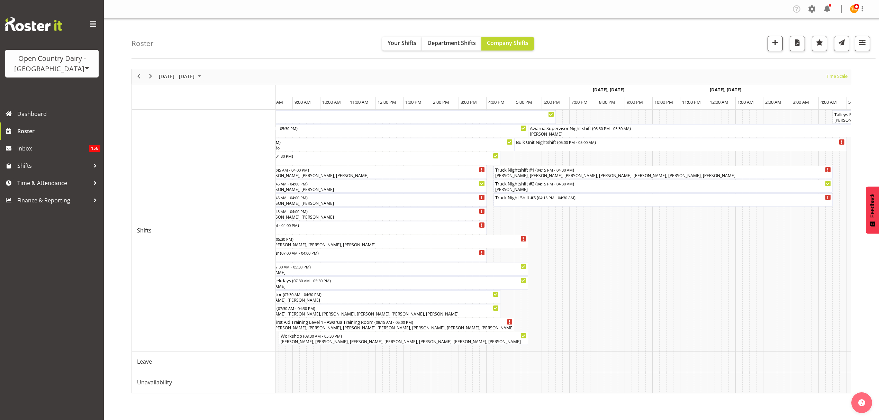
scroll to position [0, 1488]
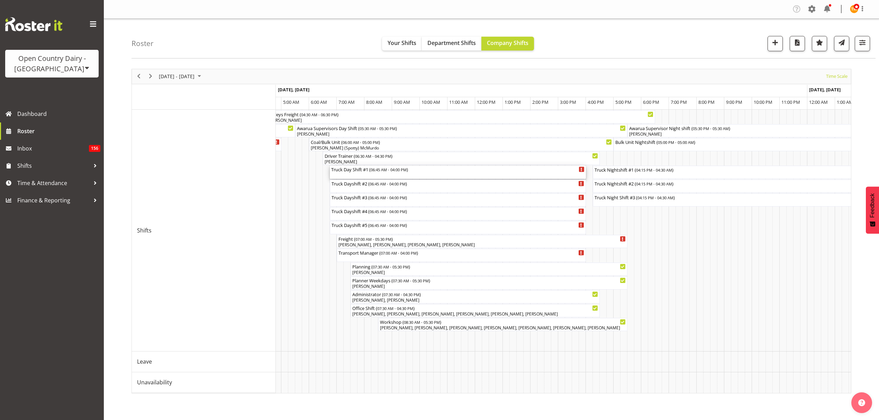
click at [384, 176] on div "Truck Day Shift #1 ( 06:45 AM - 04:00 PM )" at bounding box center [457, 172] width 253 height 13
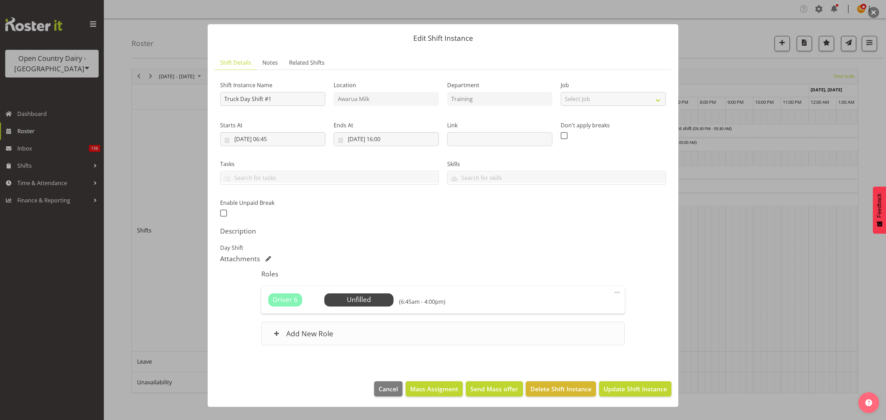
click at [336, 330] on div "Add New Role" at bounding box center [442, 334] width 363 height 24
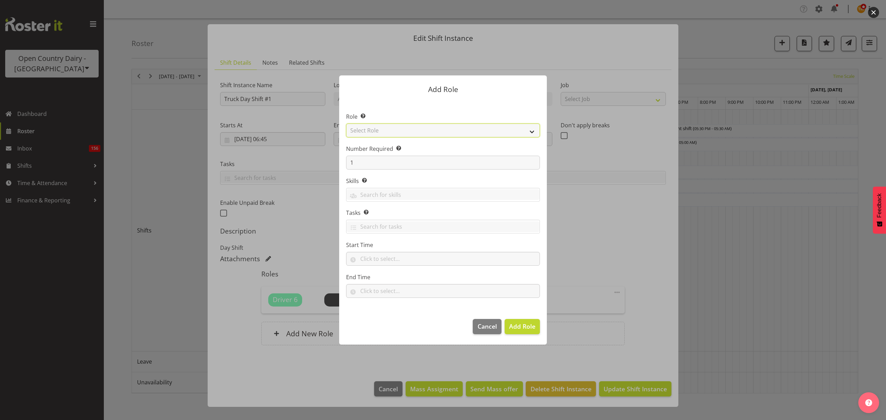
click at [411, 129] on select "Select Role Crew Leader Driver Driver Assessor Dayshift Driver Assessor Nightsh…" at bounding box center [443, 131] width 194 height 14
select select "1154"
click at [346, 124] on select "Select Role Crew Leader Driver Driver Assessor Dayshift Driver Assessor Nightsh…" at bounding box center [443, 131] width 194 height 14
drag, startPoint x: 408, startPoint y: 162, endPoint x: 340, endPoint y: 170, distance: 69.0
click at [340, 170] on section "Role Select the role you wish to add to the shift. Crew Leader Driver Driver As…" at bounding box center [443, 206] width 208 height 212
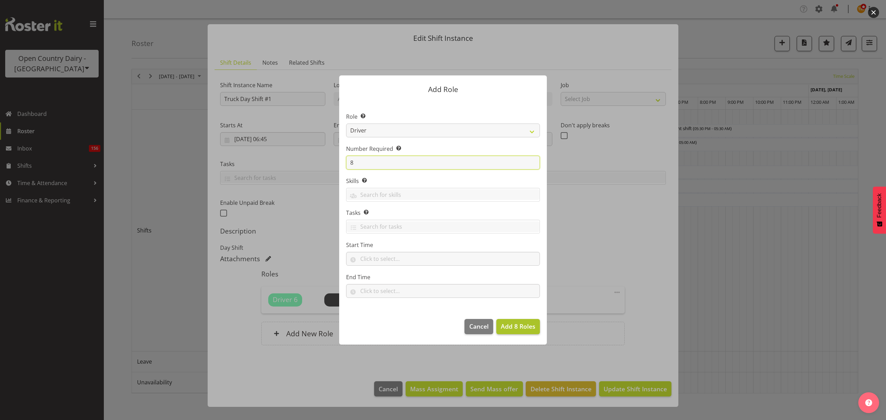
type input "8"
click at [507, 325] on span "Add 8 Roles" at bounding box center [518, 326] width 35 height 8
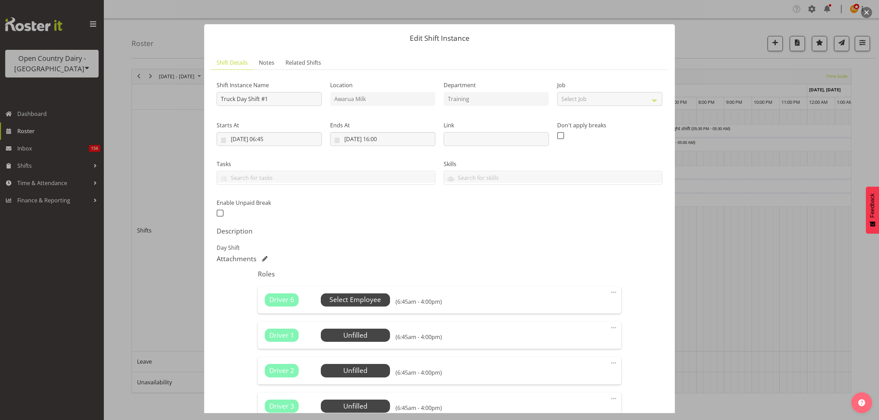
click at [367, 296] on span "Select Employee" at bounding box center [355, 300] width 52 height 10
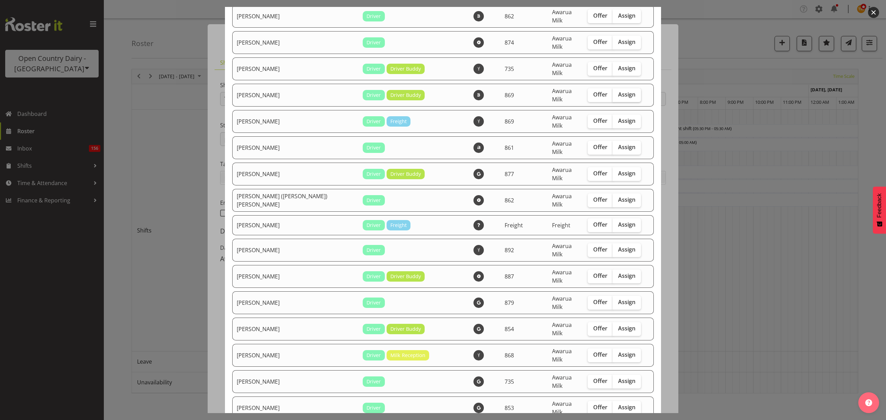
click at [618, 91] on span "Assign" at bounding box center [626, 94] width 17 height 7
click at [612, 92] on input "Assign" at bounding box center [614, 94] width 4 height 4
checkbox input "true"
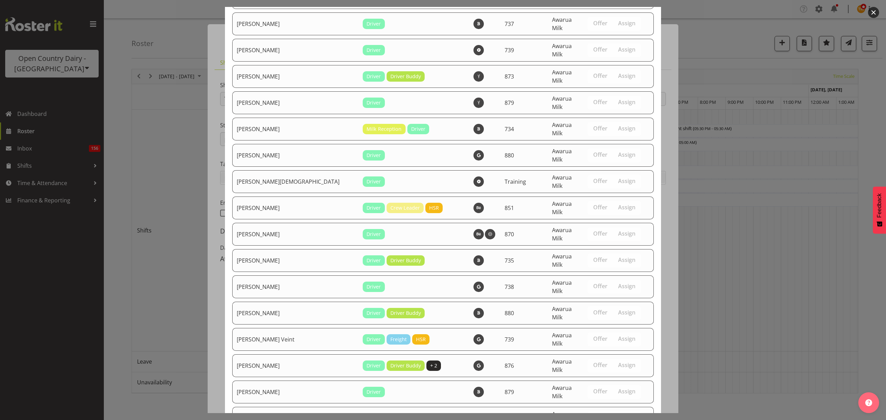
drag, startPoint x: 620, startPoint y: 392, endPoint x: 610, endPoint y: 384, distance: 12.8
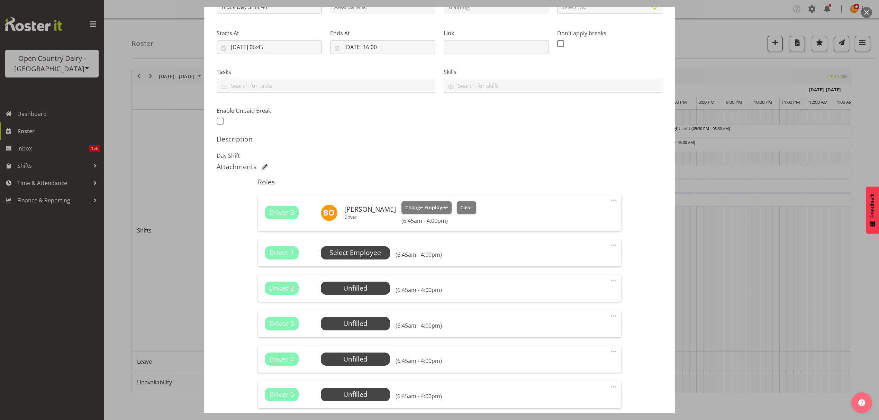
click at [343, 252] on span "Select Employee" at bounding box center [355, 253] width 52 height 10
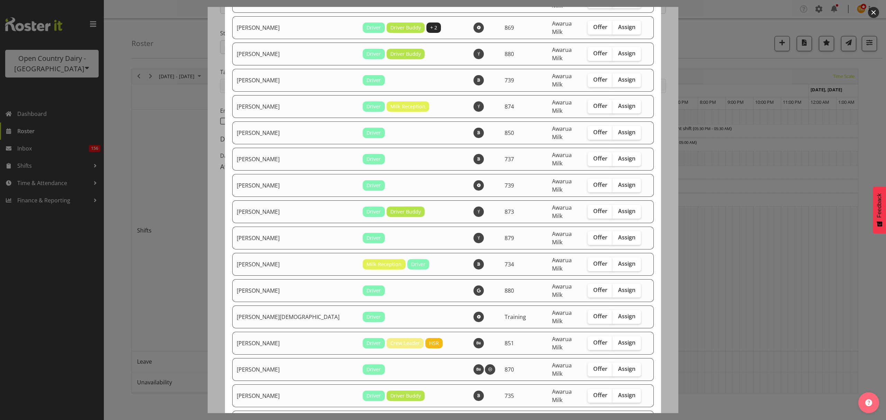
click at [628, 389] on div "Offer Assign" at bounding box center [614, 396] width 53 height 14
click at [618, 392] on span "Assign" at bounding box center [626, 395] width 17 height 7
click at [617, 393] on input "Assign" at bounding box center [614, 395] width 4 height 4
checkbox input "true"
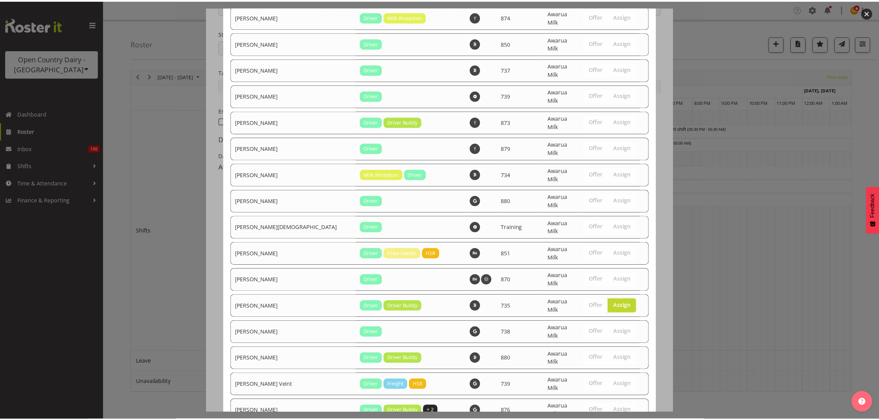
scroll to position [1845, 0]
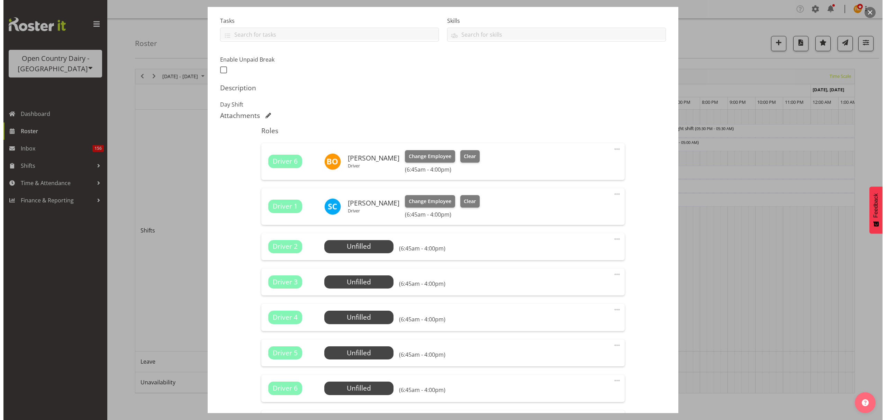
scroll to position [230, 0]
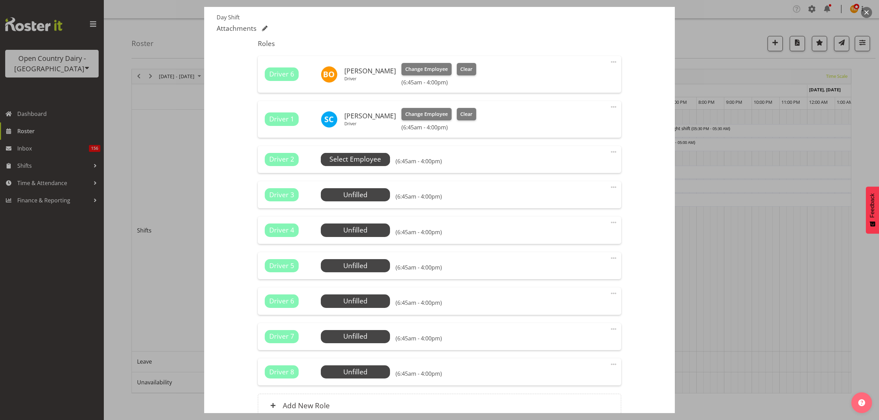
click at [368, 154] on span "Select Employee" at bounding box center [355, 159] width 69 height 13
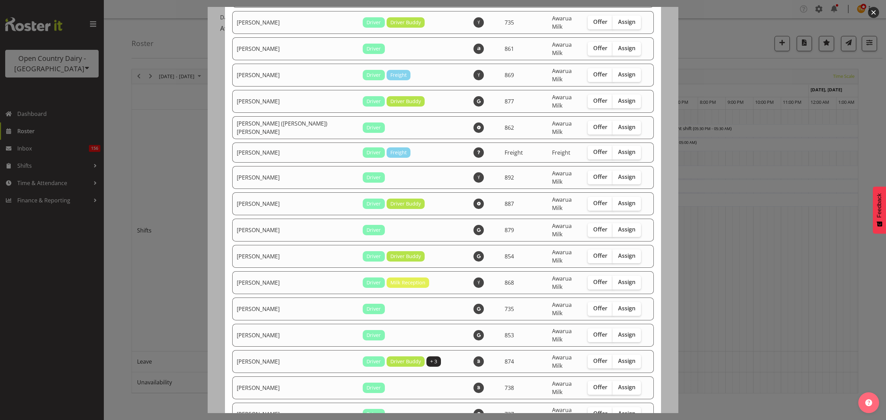
scroll to position [369, 0]
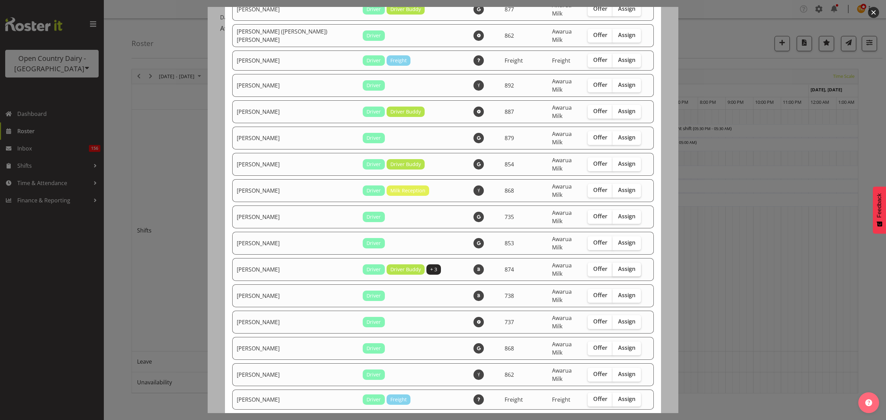
click at [618, 265] on span "Assign" at bounding box center [626, 268] width 17 height 7
click at [612, 267] on input "Assign" at bounding box center [614, 269] width 4 height 4
checkbox input "true"
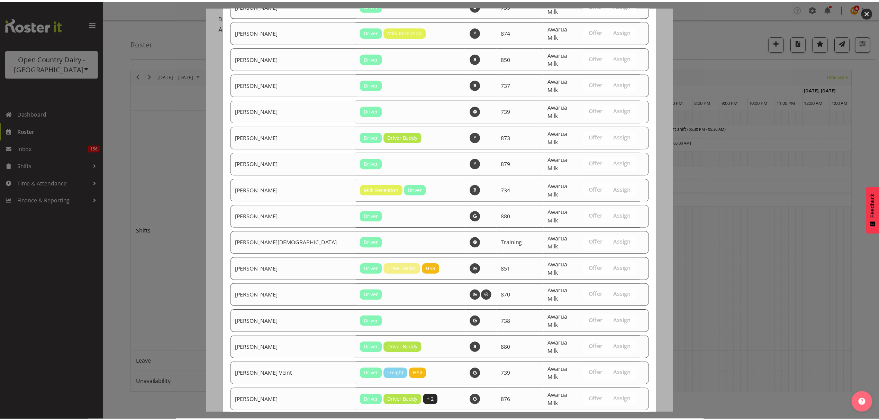
scroll to position [1821, 0]
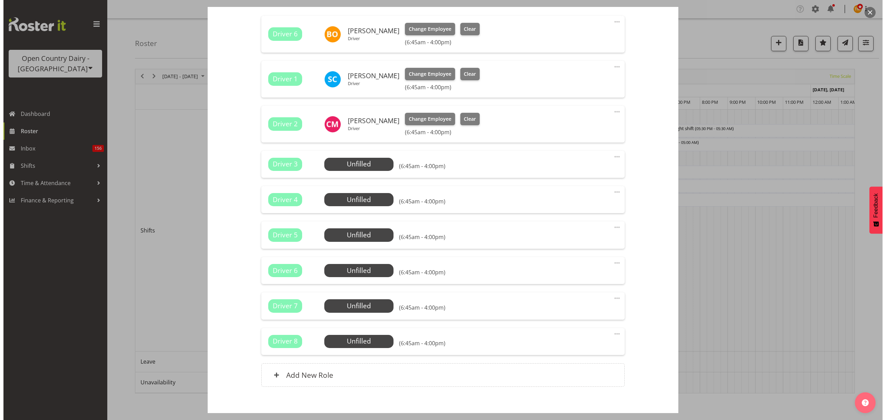
scroll to position [306, 0]
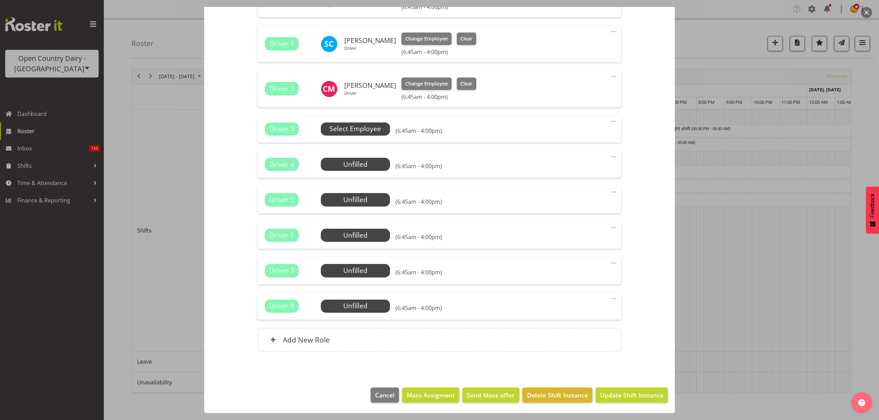
click at [367, 131] on span "Select Employee" at bounding box center [355, 129] width 52 height 10
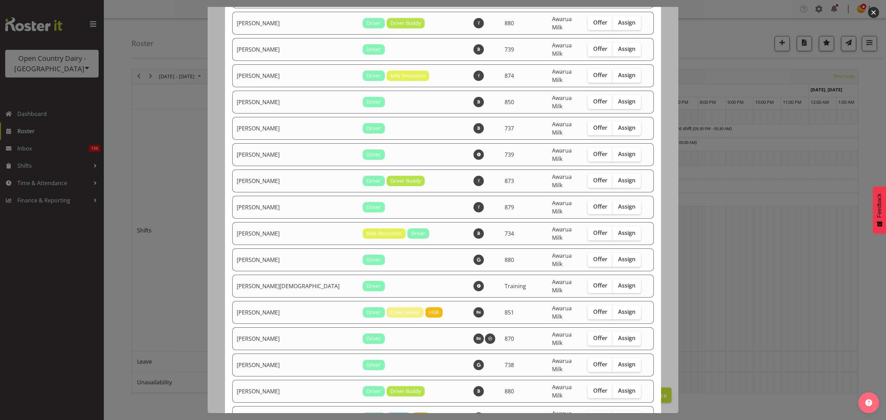
scroll to position [1753, 0]
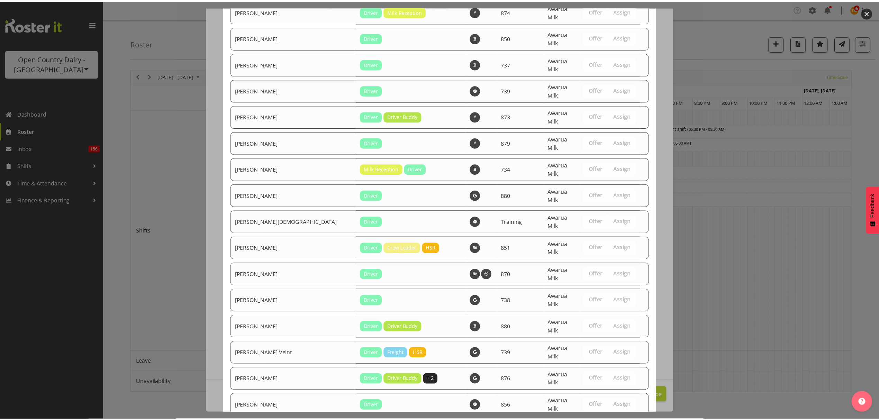
scroll to position [1798, 0]
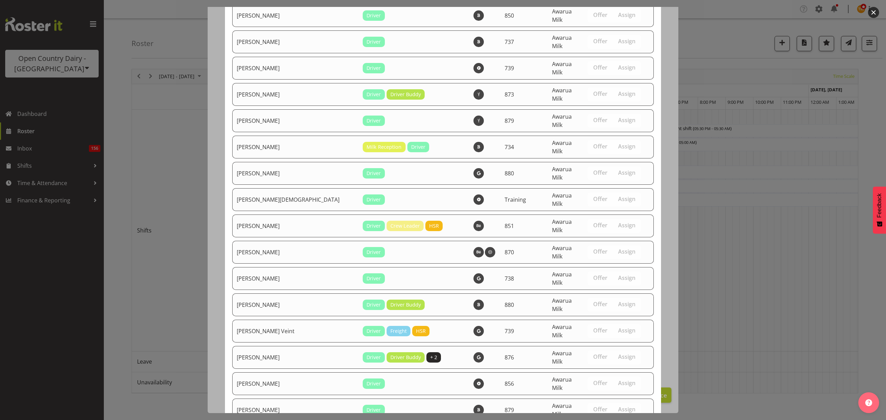
checkbox input "false"
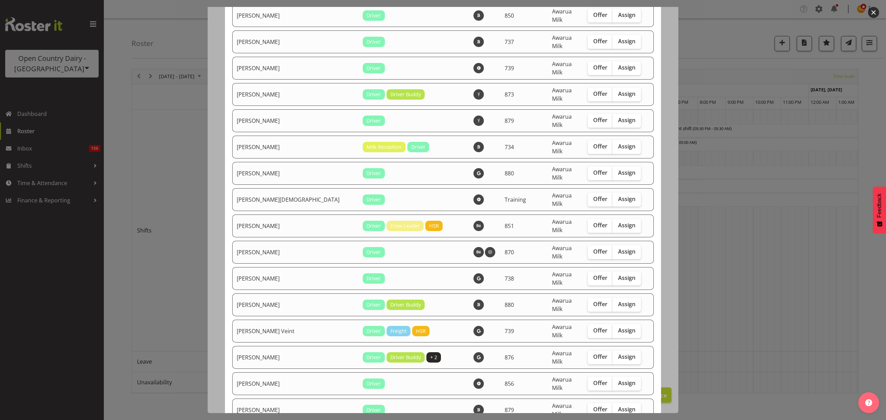
checkbox input "true"
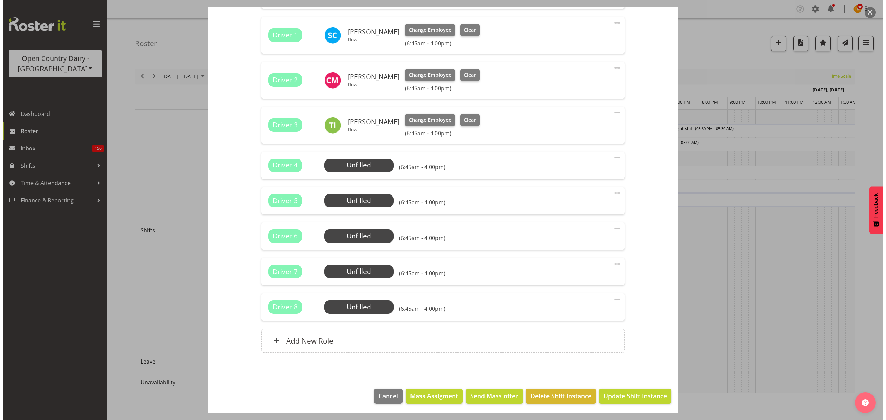
scroll to position [316, 0]
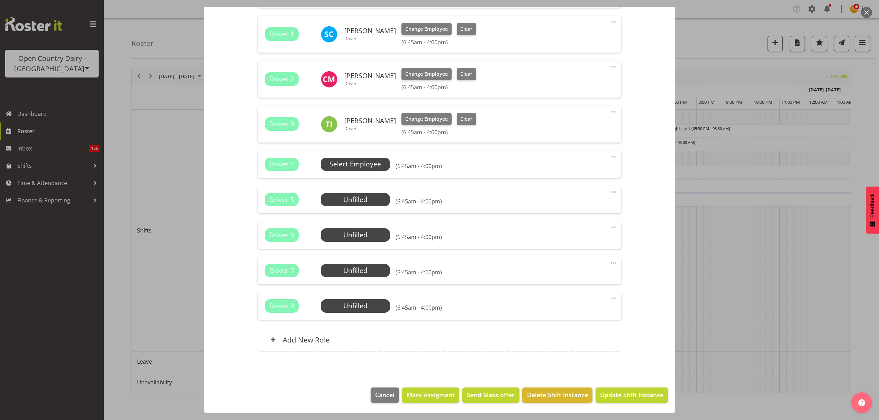
click at [374, 171] on span "Select Employee" at bounding box center [355, 164] width 69 height 13
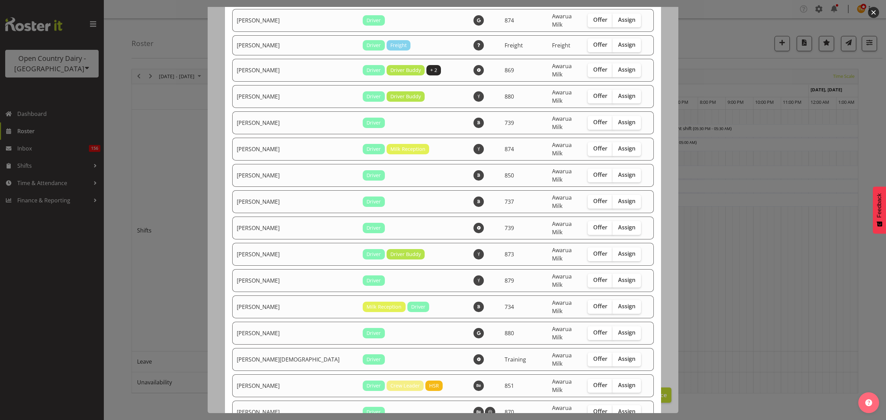
scroll to position [1544, 0]
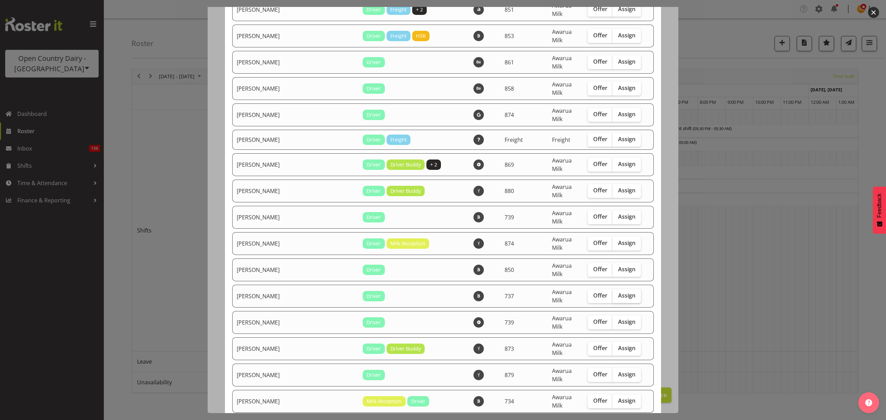
click at [619, 292] on span "Assign" at bounding box center [626, 295] width 17 height 7
click at [617, 293] on input "Assign" at bounding box center [614, 295] width 4 height 4
checkbox input "true"
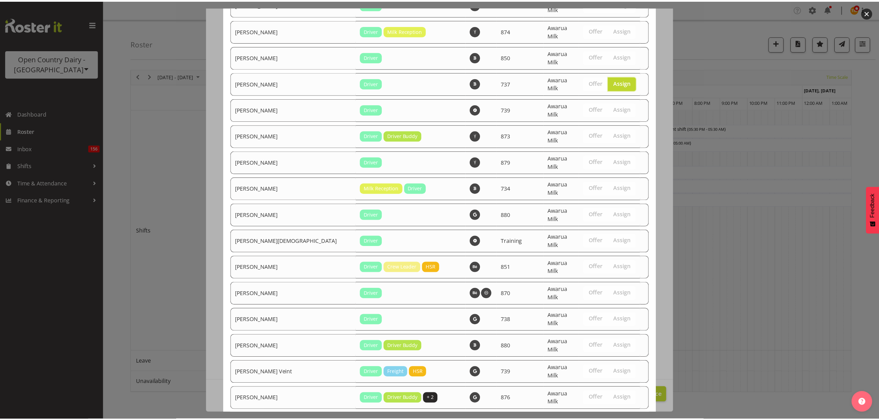
scroll to position [1774, 0]
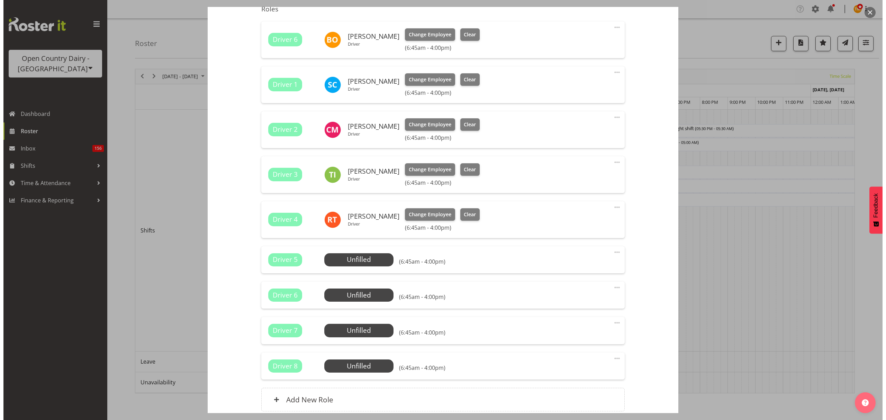
scroll to position [280, 0]
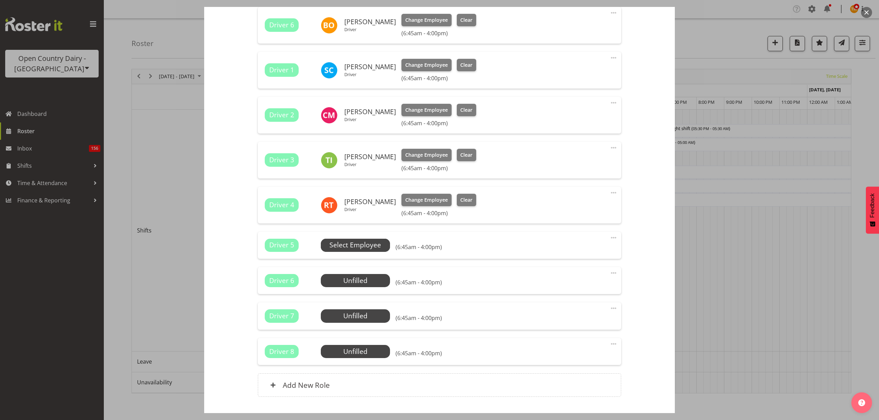
click at [381, 244] on span "Select Employee" at bounding box center [355, 245] width 69 height 13
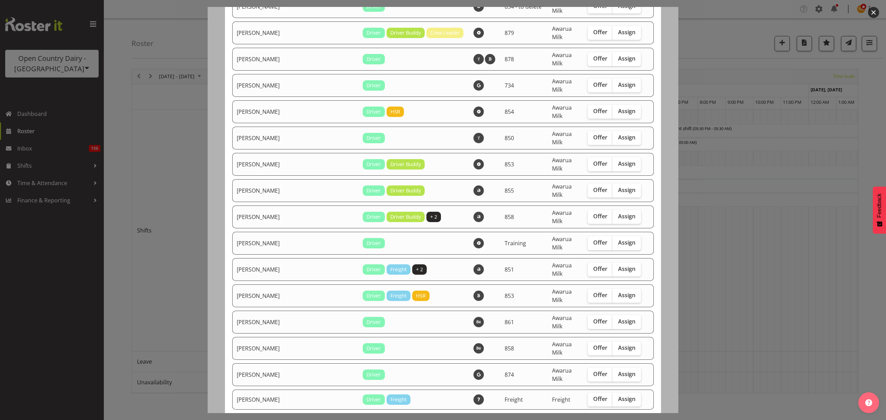
scroll to position [1338, 0]
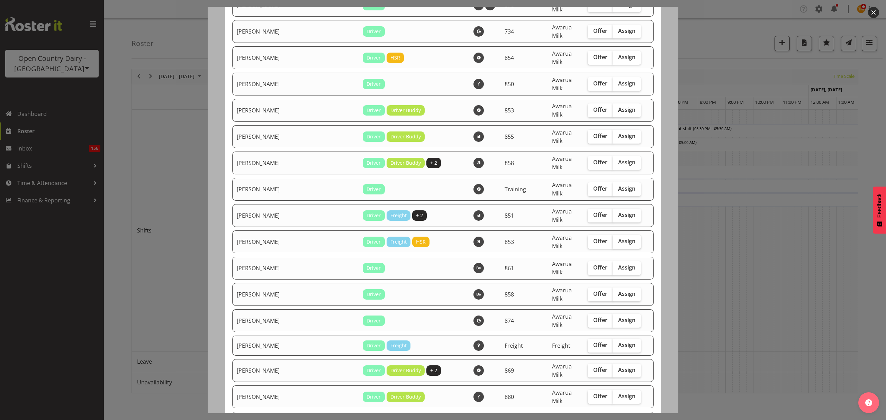
click at [618, 238] on span "Assign" at bounding box center [626, 241] width 17 height 7
click at [612, 239] on input "Assign" at bounding box center [614, 241] width 4 height 4
checkbox input "true"
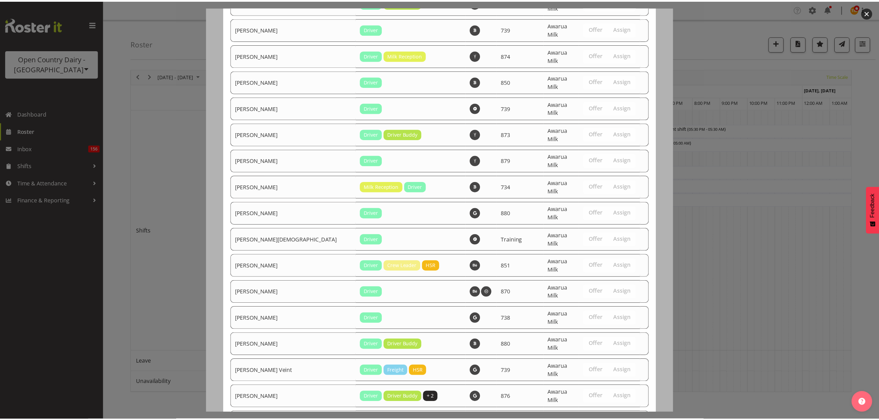
scroll to position [1751, 0]
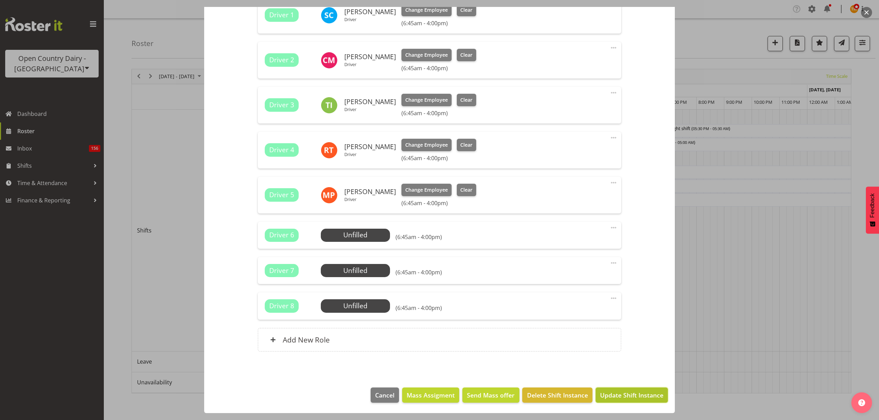
click at [628, 391] on span "Update Shift Instance" at bounding box center [631, 395] width 63 height 9
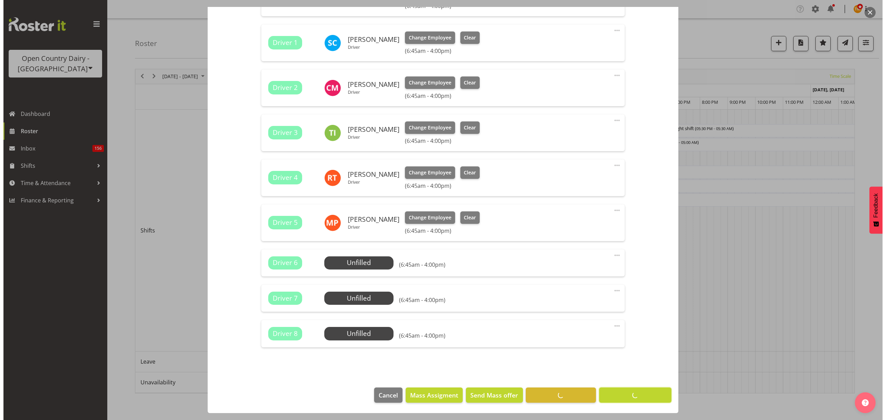
scroll to position [307, 0]
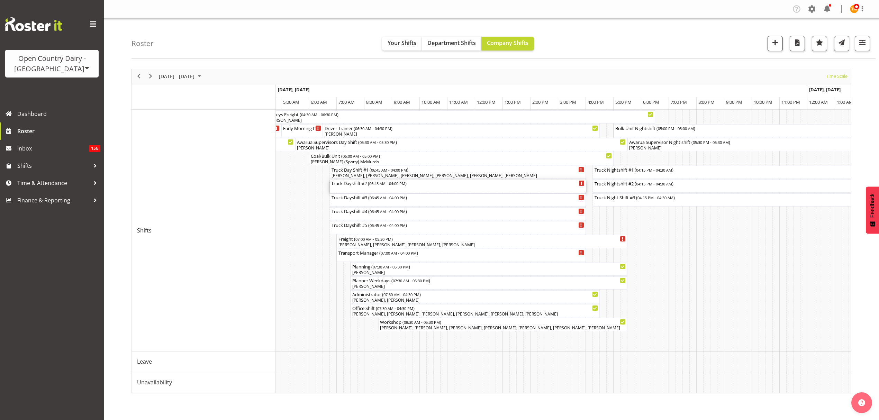
click at [468, 188] on div "Truck Dayshift #2 ( 06:45 AM - 04:00 PM )" at bounding box center [457, 186] width 253 height 13
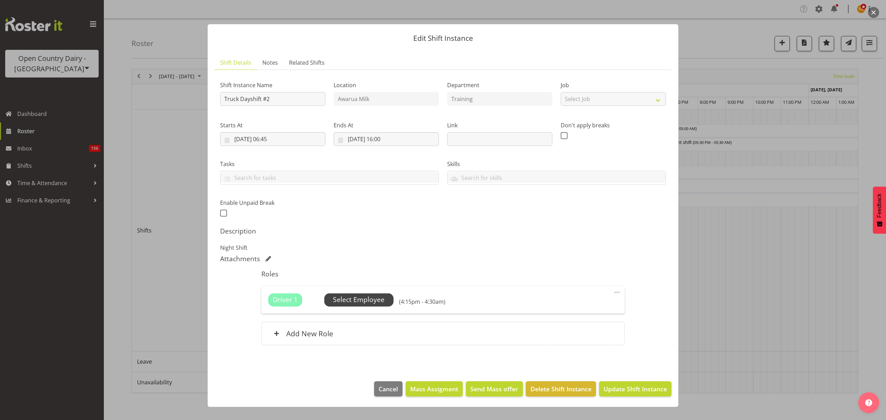
click at [355, 305] on span "Select Employee" at bounding box center [359, 300] width 52 height 10
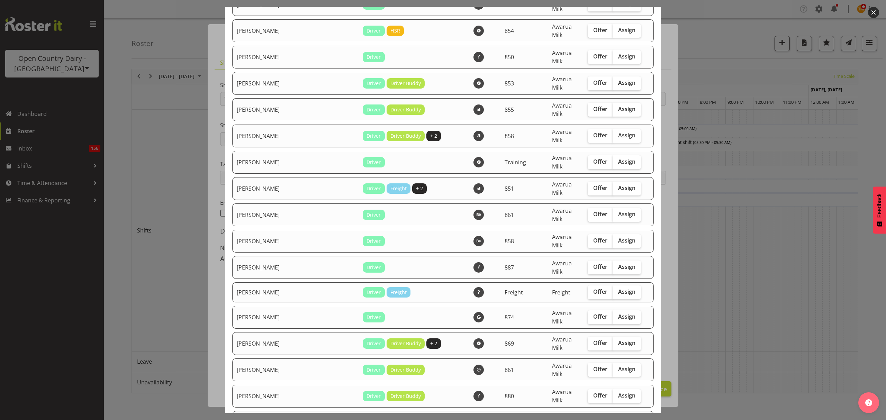
scroll to position [1614, 0]
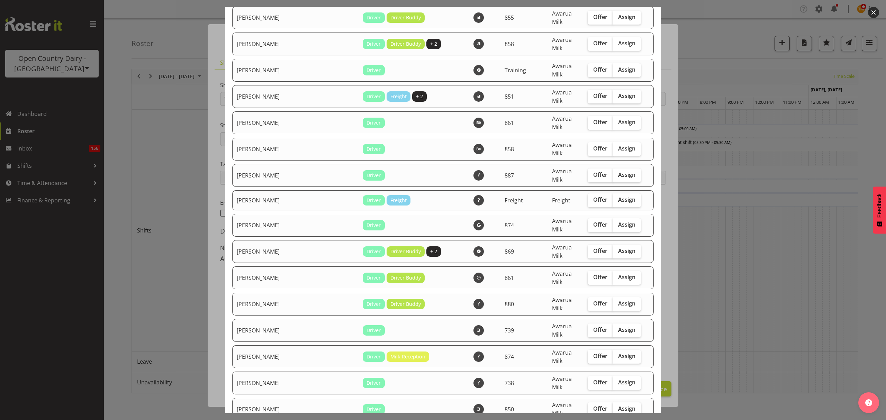
click at [618, 405] on span "Assign" at bounding box center [626, 408] width 17 height 7
click at [612, 407] on input "Assign" at bounding box center [614, 409] width 4 height 4
checkbox input "true"
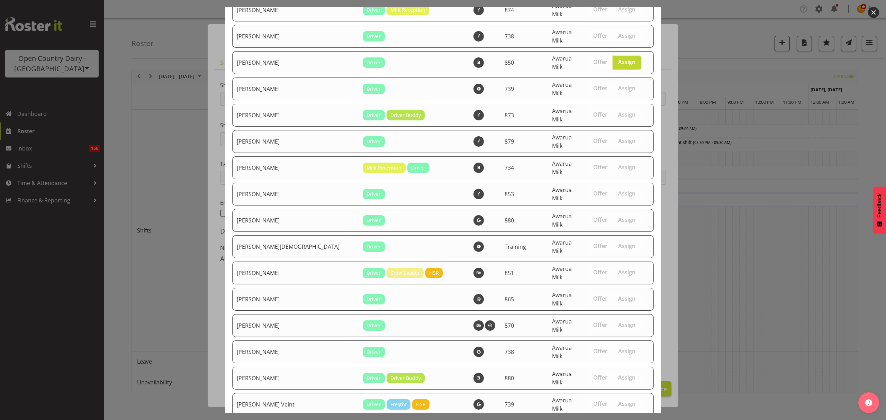
scroll to position [1986, 0]
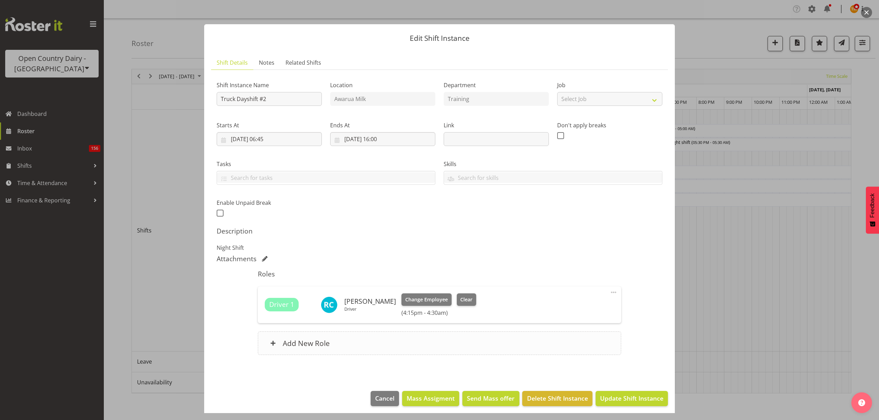
click at [347, 343] on div "Add New Role" at bounding box center [439, 343] width 363 height 24
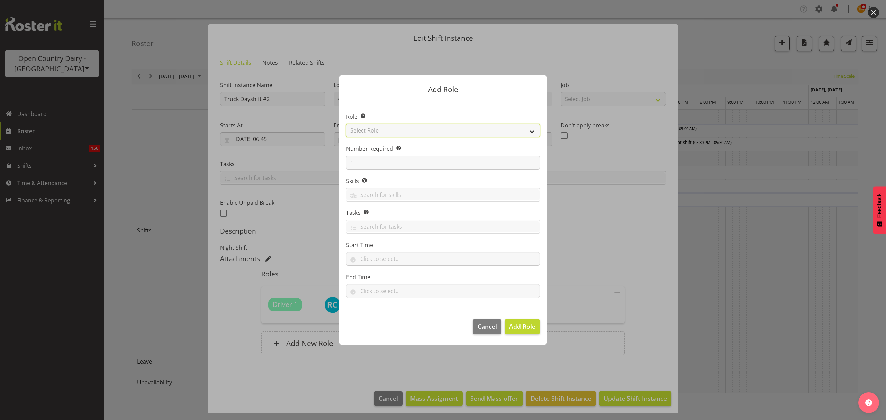
click at [373, 131] on select "Select Role Crew Leader Driver Driver Assessor Dayshift Driver Assessor Nightsh…" at bounding box center [443, 131] width 194 height 14
select select "1437"
click at [346, 124] on select "Select Role Crew Leader Driver Driver Assessor Dayshift Driver Assessor Nightsh…" at bounding box center [443, 131] width 194 height 14
click at [518, 323] on span "Add Role" at bounding box center [522, 326] width 26 height 8
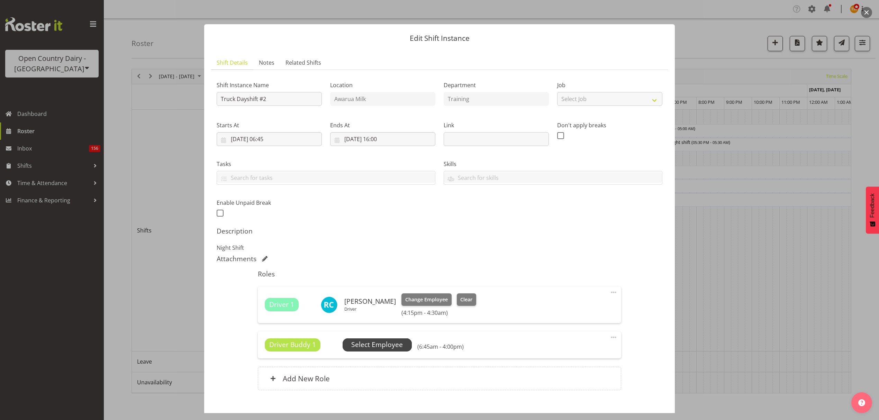
click at [355, 348] on span "Select Employee" at bounding box center [377, 345] width 52 height 10
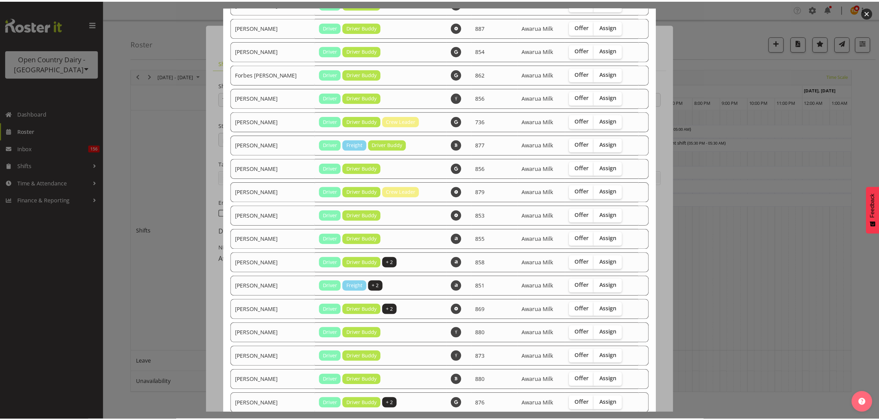
scroll to position [198, 0]
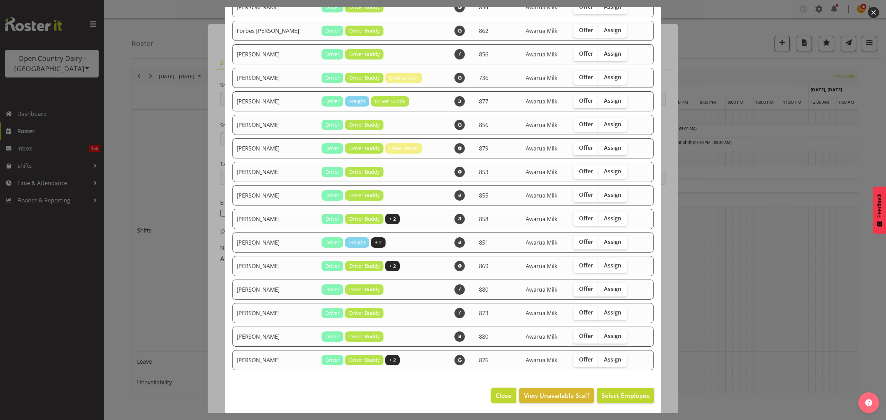
click at [498, 394] on span "Close" at bounding box center [503, 395] width 16 height 9
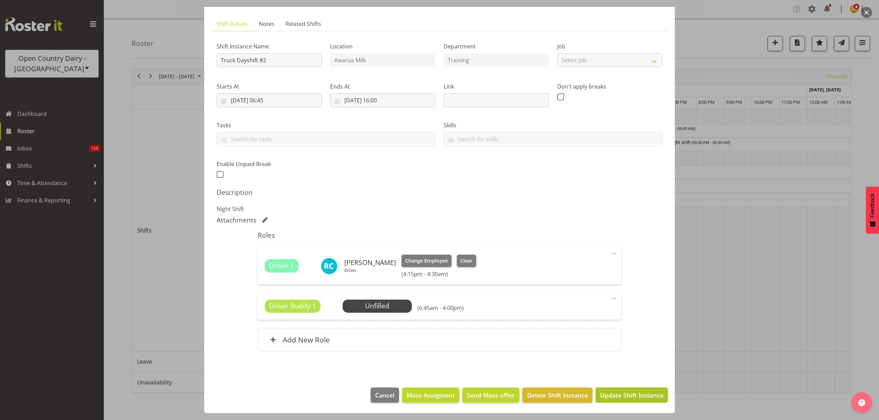
click at [626, 401] on button "Update Shift Instance" at bounding box center [631, 395] width 72 height 15
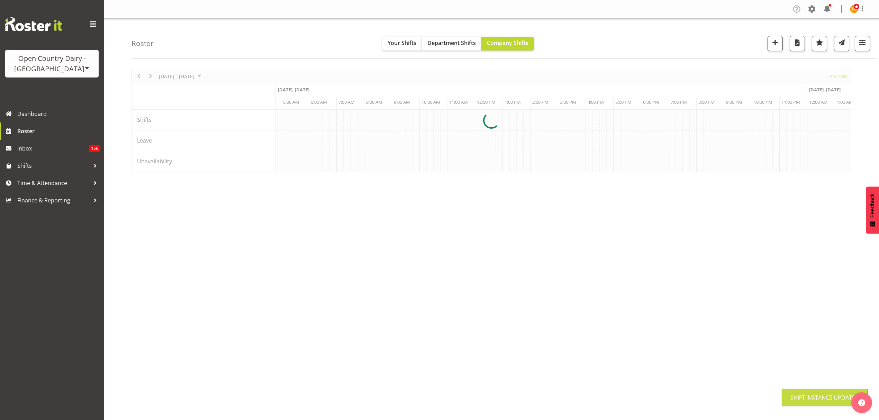
click at [801, 6] on span at bounding box center [796, 8] width 11 height 11
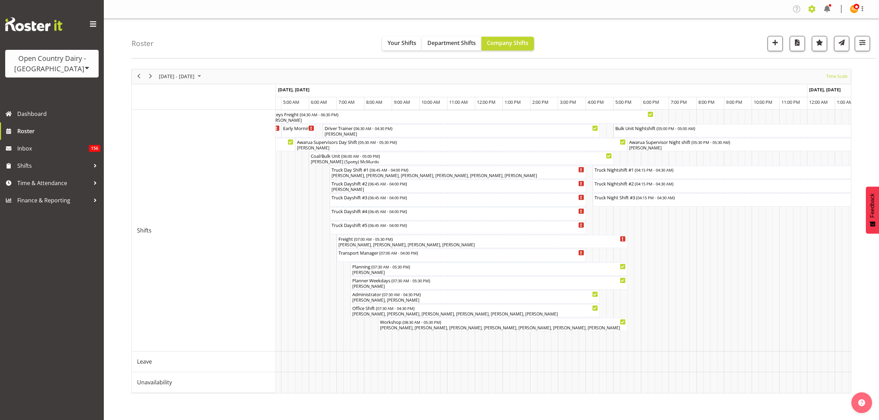
click at [810, 11] on span at bounding box center [811, 8] width 11 height 11
click at [752, 71] on link "Employees" at bounding box center [769, 75] width 96 height 12
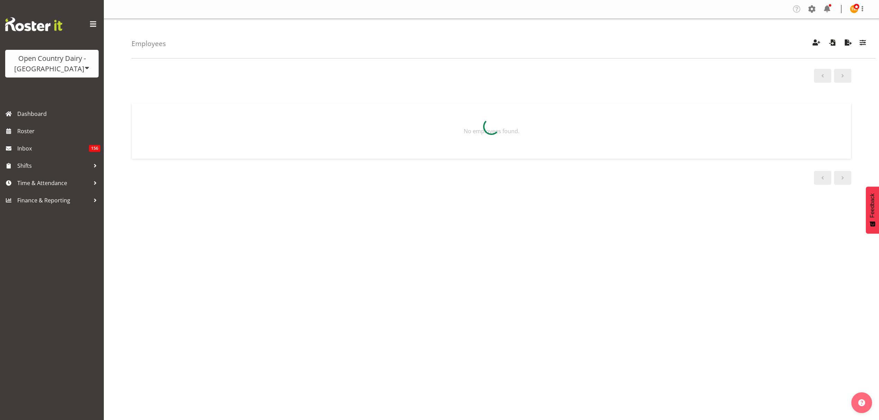
click at [867, 43] on span "button" at bounding box center [862, 42] width 9 height 9
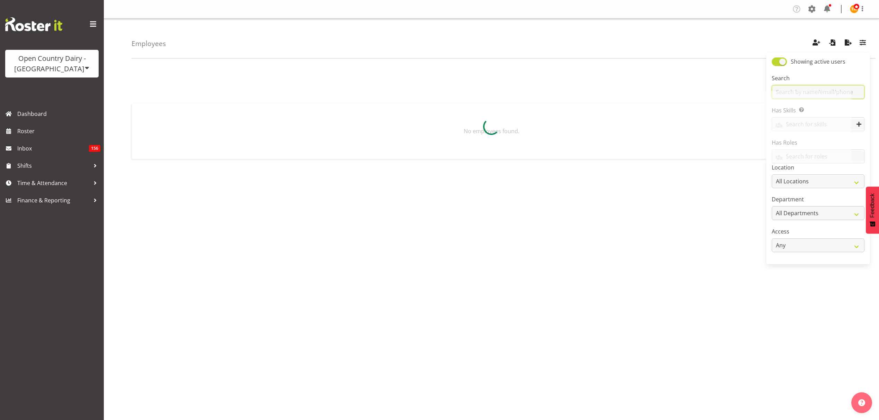
click at [849, 87] on input "text" at bounding box center [818, 92] width 93 height 14
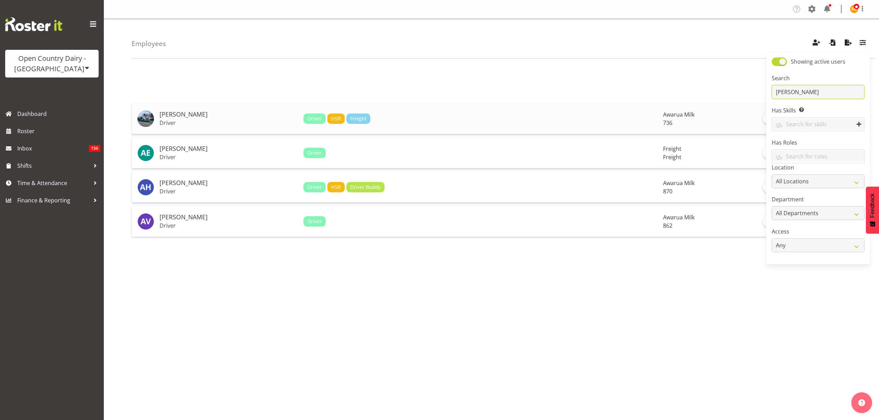
type input "andy"
click at [210, 115] on h5 "[PERSON_NAME]" at bounding box center [229, 114] width 138 height 7
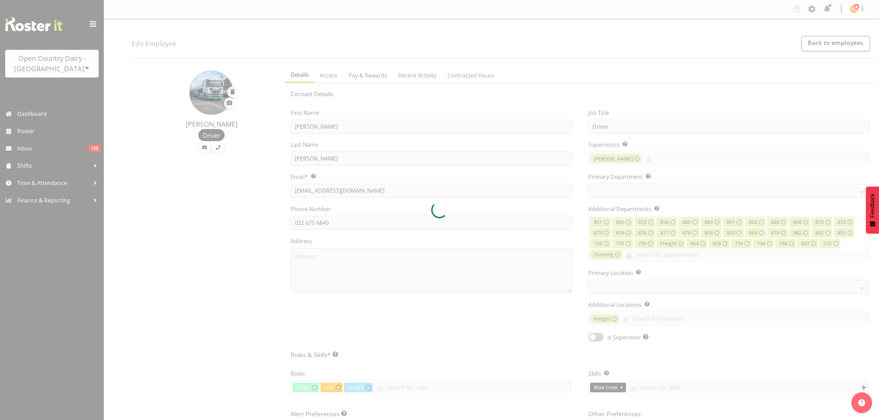
scroll to position [184, 0]
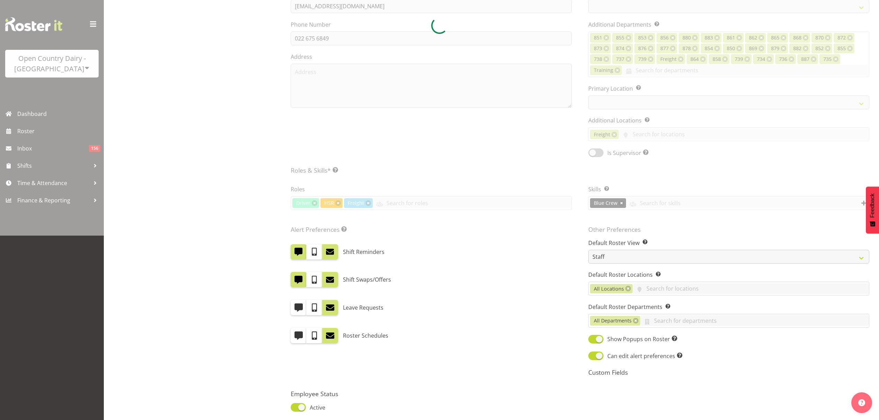
select select
select select "906"
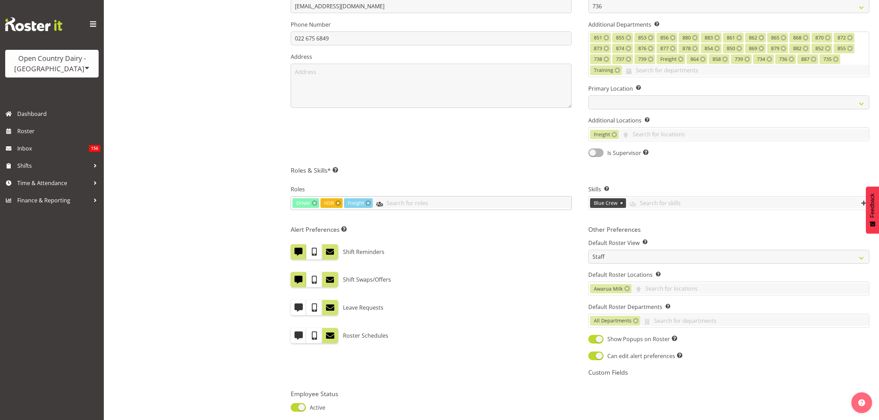
click at [422, 208] on input "text" at bounding box center [472, 203] width 199 height 11
click at [412, 268] on link "Driver Buddy" at bounding box center [431, 270] width 280 height 12
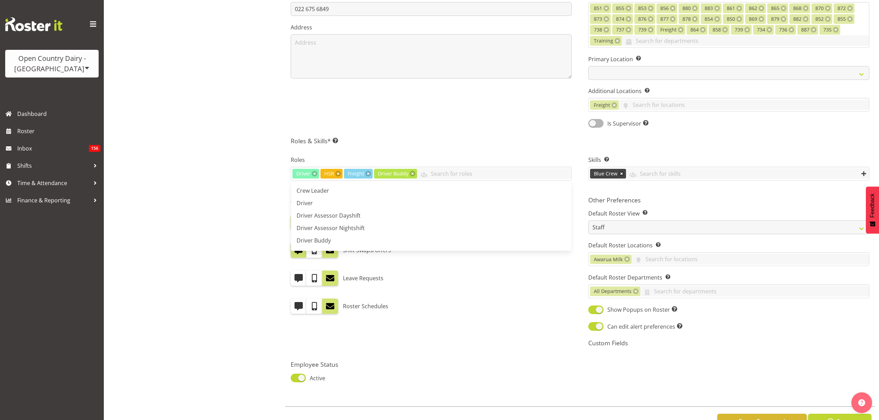
scroll to position [243, 0]
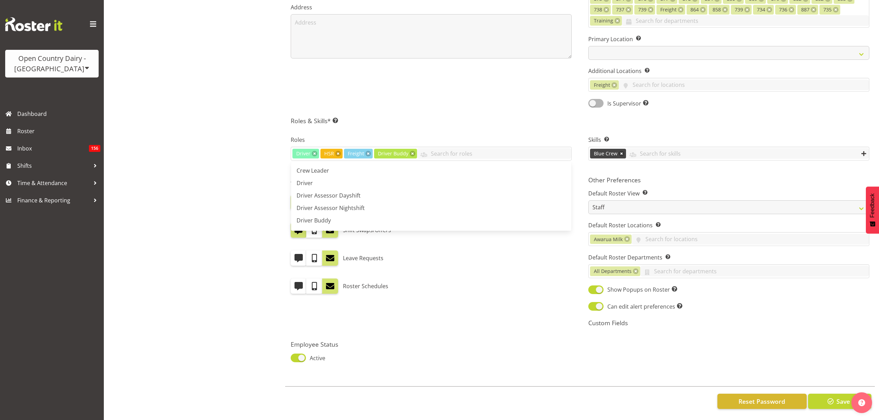
drag, startPoint x: 446, startPoint y: 299, endPoint x: 455, endPoint y: 300, distance: 9.1
click at [447, 299] on div "Alert Preferences Specifies what type(s) of communication the employee will rec…" at bounding box center [431, 254] width 298 height 164
click at [834, 401] on button "Save" at bounding box center [839, 401] width 63 height 15
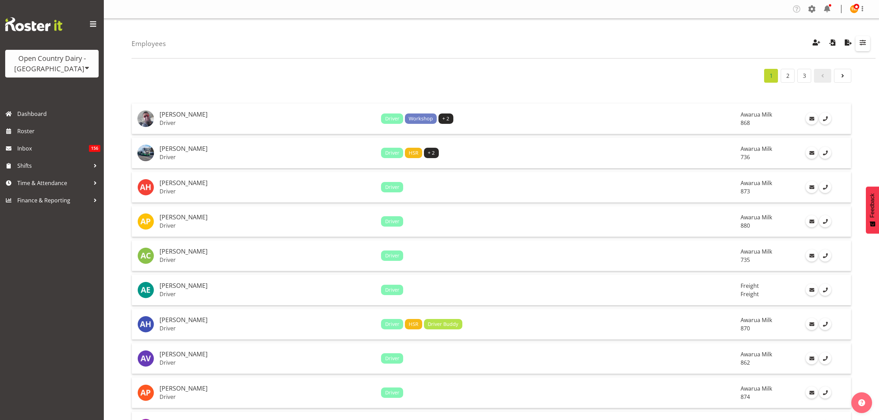
click at [865, 45] on span "button" at bounding box center [862, 42] width 9 height 9
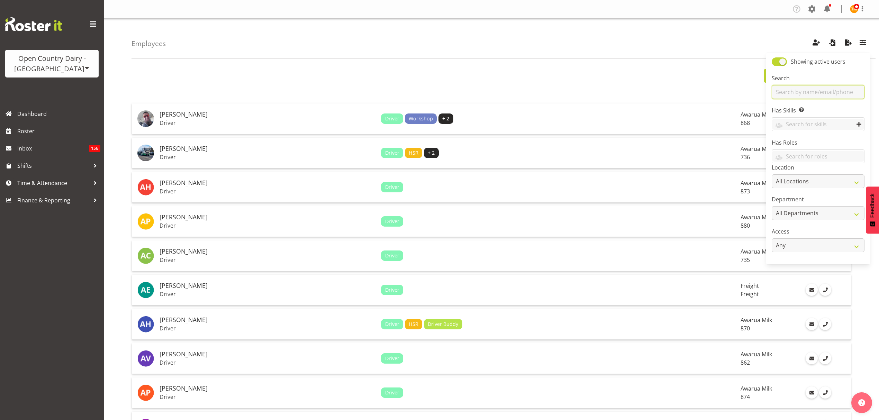
click at [832, 88] on input "text" at bounding box center [818, 92] width 93 height 14
click at [60, 134] on span "Roster" at bounding box center [58, 131] width 83 height 10
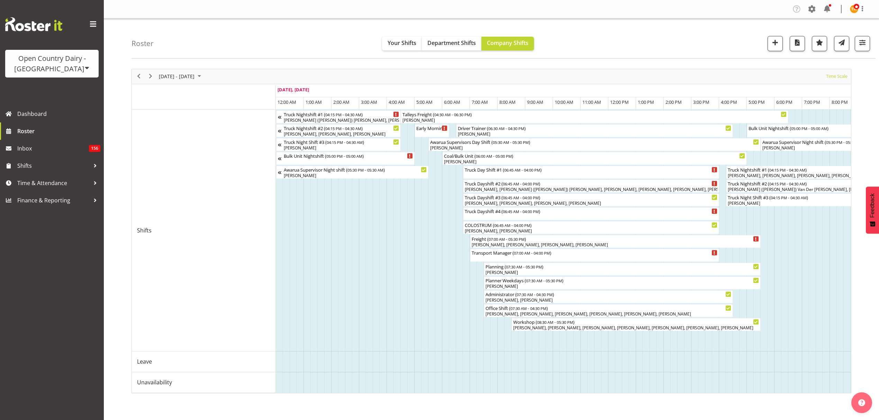
click at [321, 393] on div "August 11 - 17, 2025 Today Timeline Day Timeline Week Timeline Fortnight Timeli…" at bounding box center [491, 231] width 720 height 325
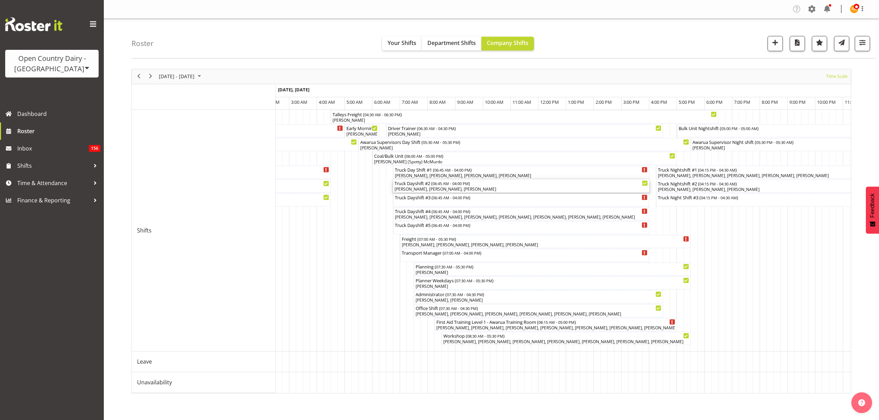
click at [522, 192] on div "Josh Winship, Barry Shields, Ricky Popham" at bounding box center [520, 189] width 253 height 6
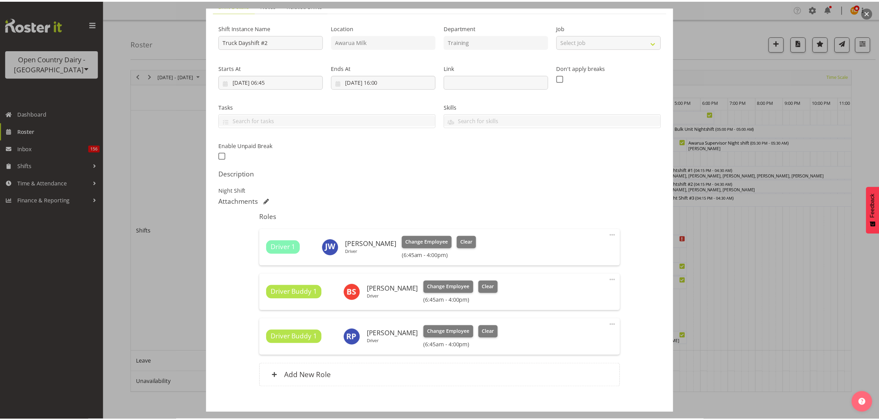
scroll to position [94, 0]
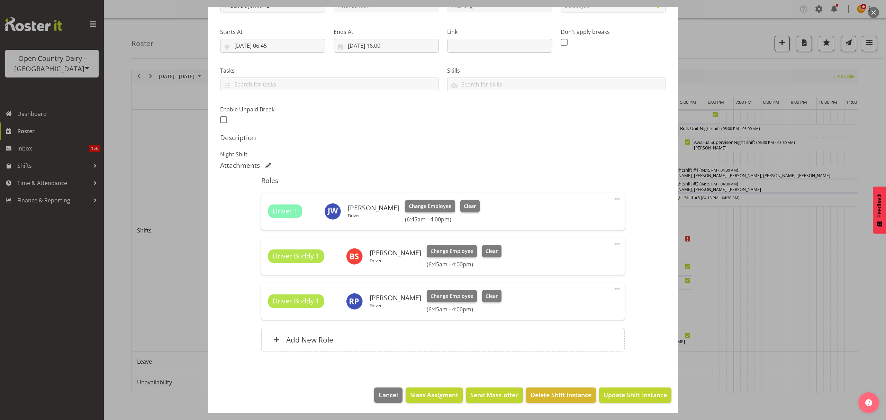
click at [846, 266] on div at bounding box center [443, 210] width 886 height 420
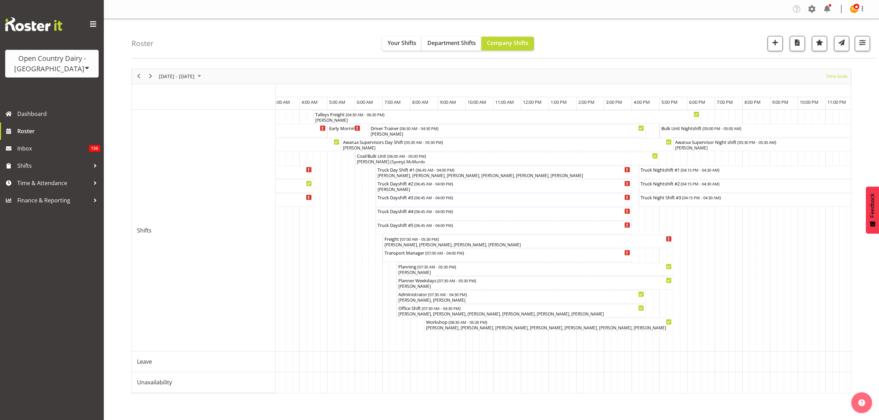
scroll to position [0, 2099]
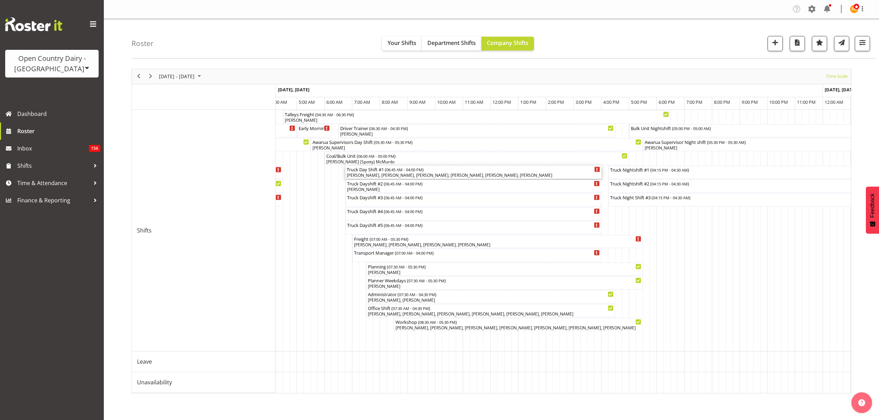
click at [492, 176] on div "Barry O'Donnell, Stuart Craig, Christopher McRae, Tracy Inder, Richard Turnbull…" at bounding box center [473, 175] width 253 height 6
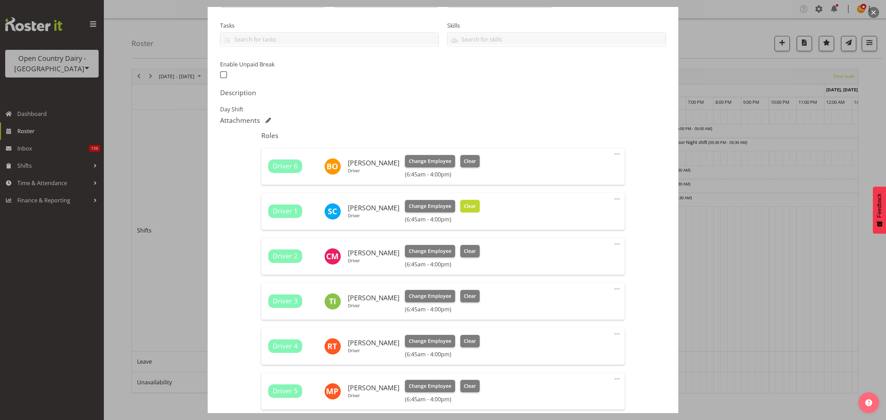
click at [464, 205] on span "Clear" at bounding box center [470, 206] width 12 height 8
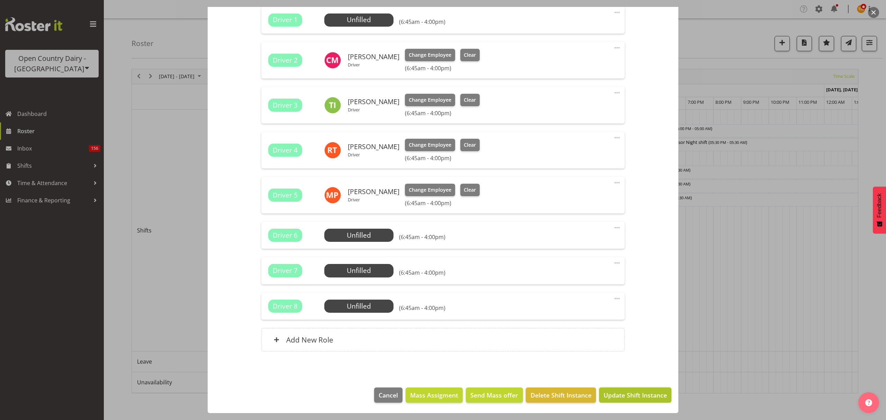
click at [651, 399] on span "Update Shift Instance" at bounding box center [634, 395] width 63 height 9
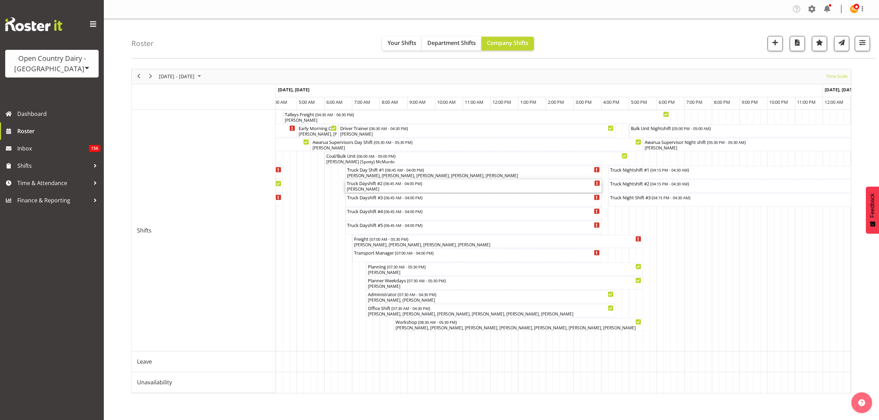
click at [400, 191] on div "[PERSON_NAME]" at bounding box center [473, 189] width 253 height 6
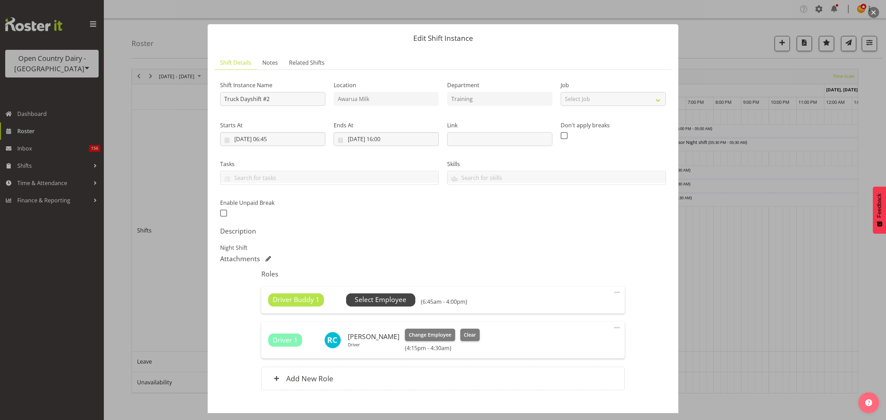
click at [370, 301] on span "Select Employee" at bounding box center [381, 300] width 52 height 10
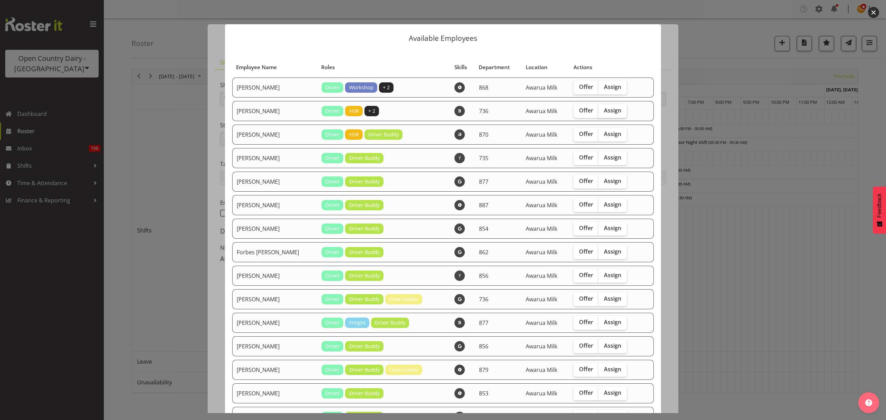
click at [604, 111] on span "Assign" at bounding box center [612, 110] width 17 height 7
click at [602, 111] on input "Assign" at bounding box center [600, 110] width 4 height 4
checkbox input "true"
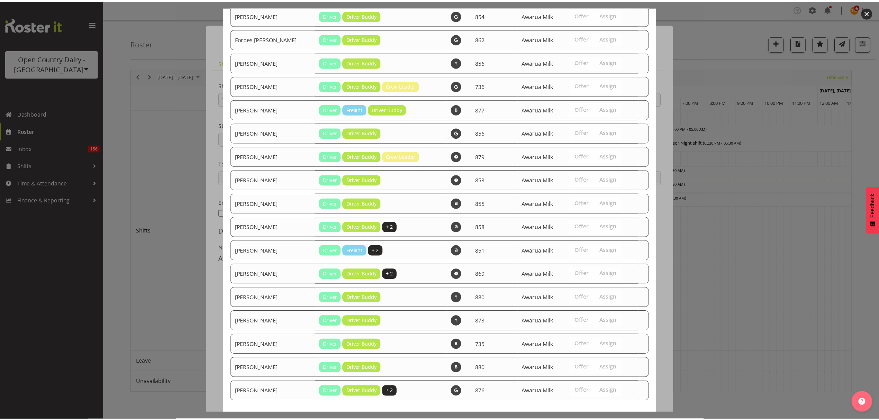
scroll to position [245, 0]
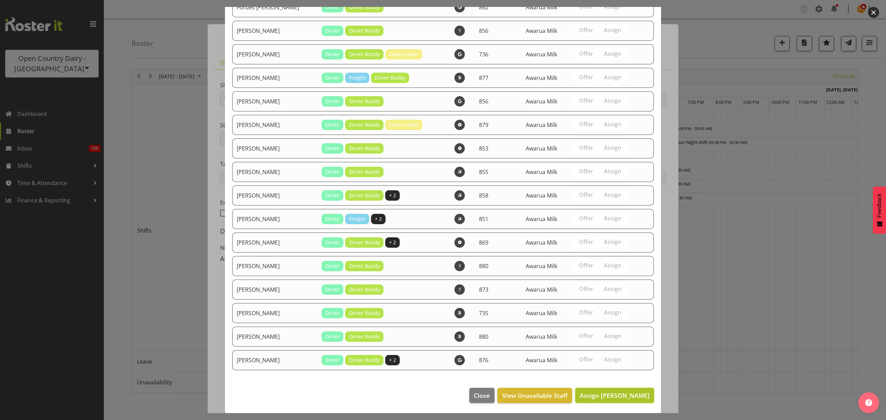
click at [604, 402] on button "Assign Andrew Muir" at bounding box center [614, 395] width 79 height 15
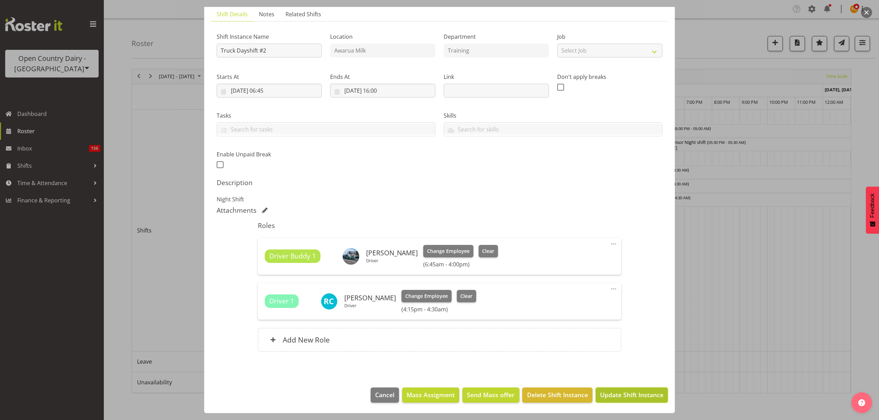
click at [607, 397] on span "Update Shift Instance" at bounding box center [631, 394] width 63 height 9
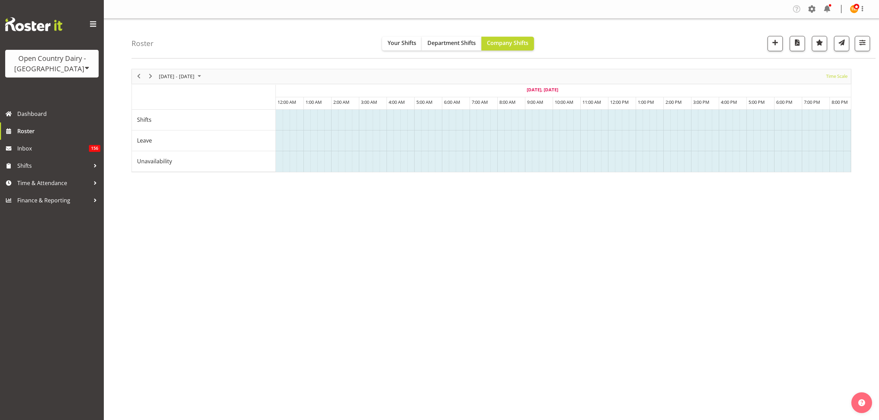
scroll to position [0, 249]
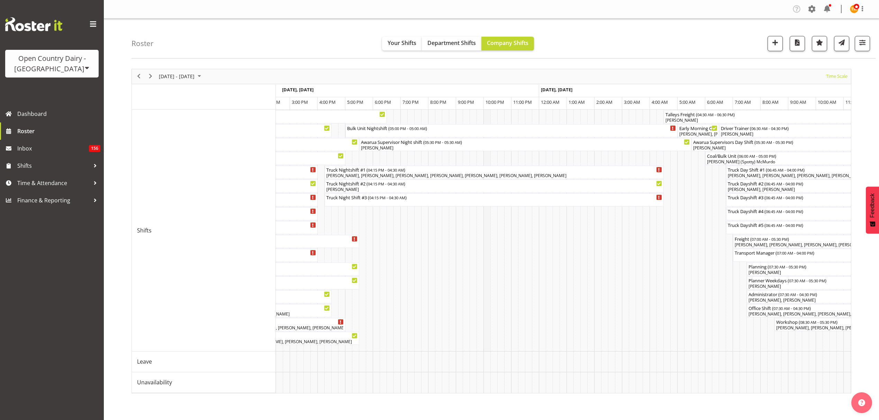
scroll to position [0, 1738]
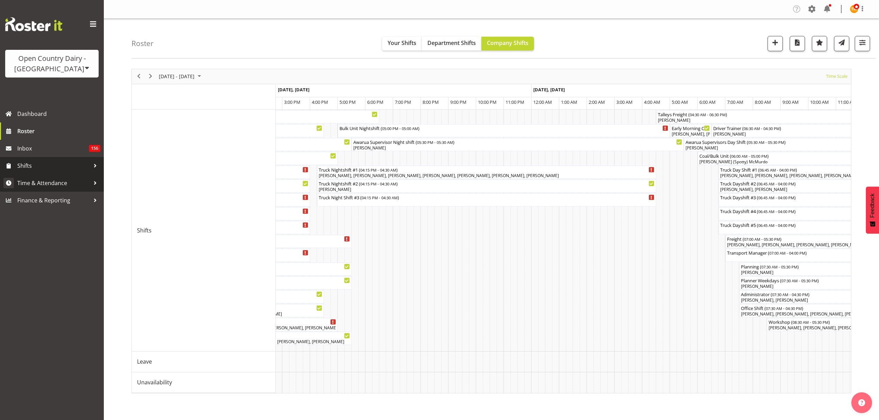
click at [66, 176] on link "Time & Attendance" at bounding box center [52, 182] width 104 height 17
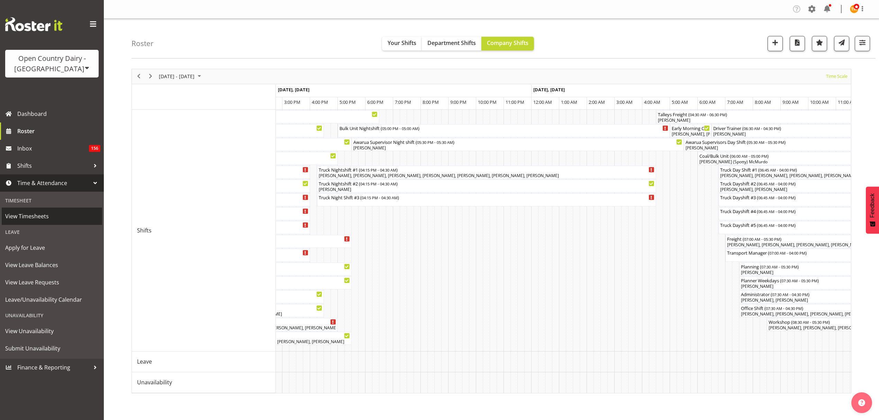
click at [56, 216] on span "View Timesheets" at bounding box center [51, 216] width 93 height 10
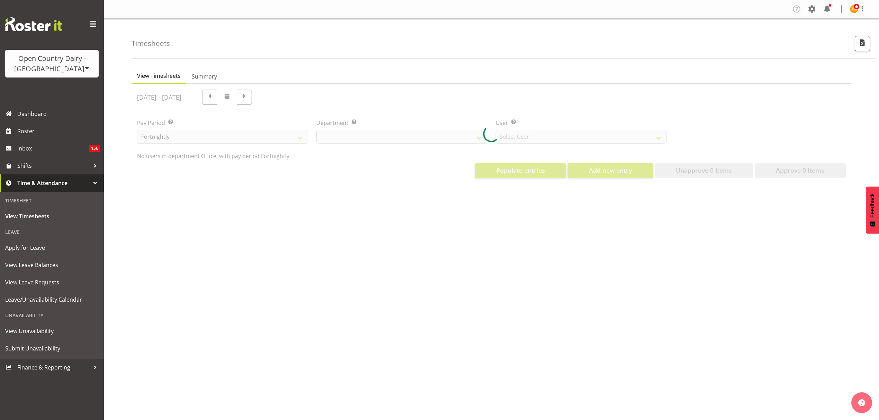
select select "699"
select select "8449"
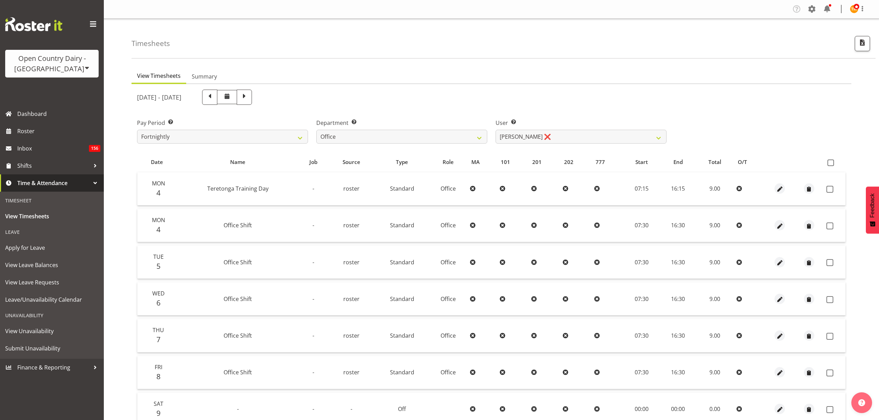
click at [399, 129] on div "Department Select which department you would like to view. 734 735 736 737 738 …" at bounding box center [401, 131] width 171 height 25
click at [400, 131] on select "734 735 736 737 738 739 850 851 852 853 854 855 856 858 861 862 865 868 869 870" at bounding box center [401, 137] width 171 height 14
select select "667"
click at [316, 130] on select "734 735 736 737 738 739 850 851 852 853 854 855 856 858 861 862 865 868 869 870" at bounding box center [401, 137] width 171 height 14
click at [536, 135] on select "[PERSON_NAME] ❌ [PERSON_NAME] ❌ [PERSON_NAME] ❌" at bounding box center [580, 137] width 171 height 14
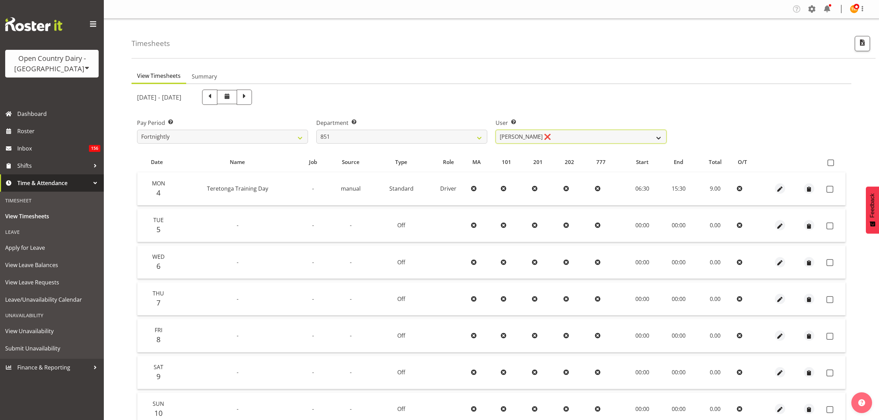
select select "7437"
click at [495, 130] on select "[PERSON_NAME] ❌ [PERSON_NAME] ❌ [PERSON_NAME] ❌" at bounding box center [580, 137] width 171 height 14
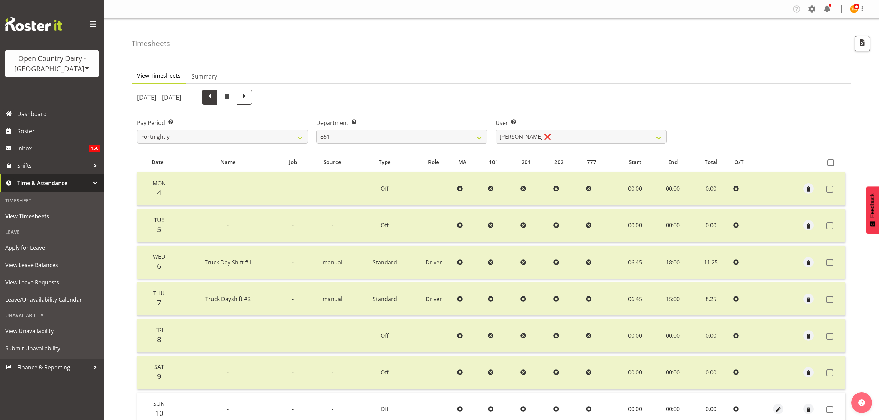
click at [214, 98] on span at bounding box center [209, 96] width 9 height 9
select select
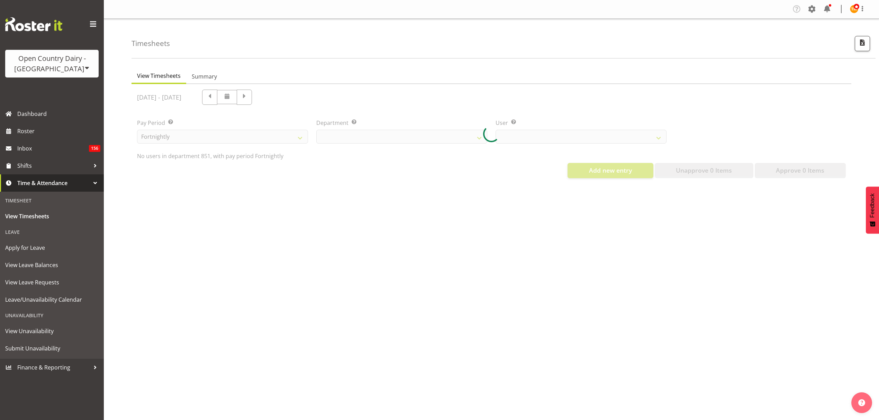
select select "667"
select select "7437"
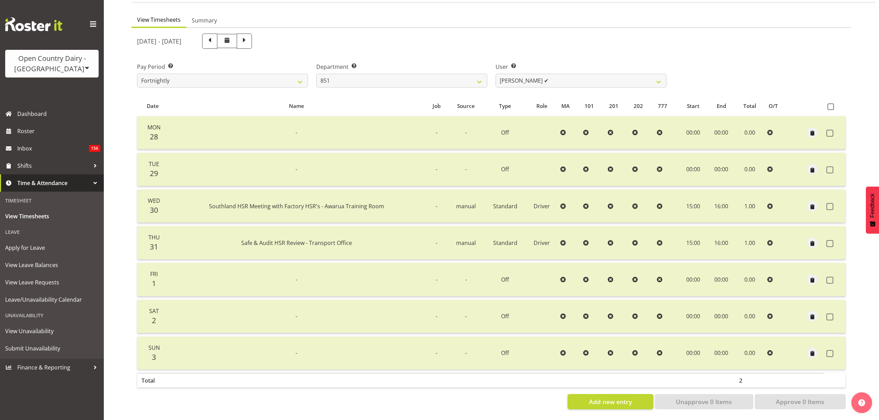
scroll to position [61, 0]
click at [383, 29] on div "[DATE] - [DATE]" at bounding box center [402, 41] width 538 height 24
click at [214, 39] on span at bounding box center [209, 40] width 9 height 9
select select
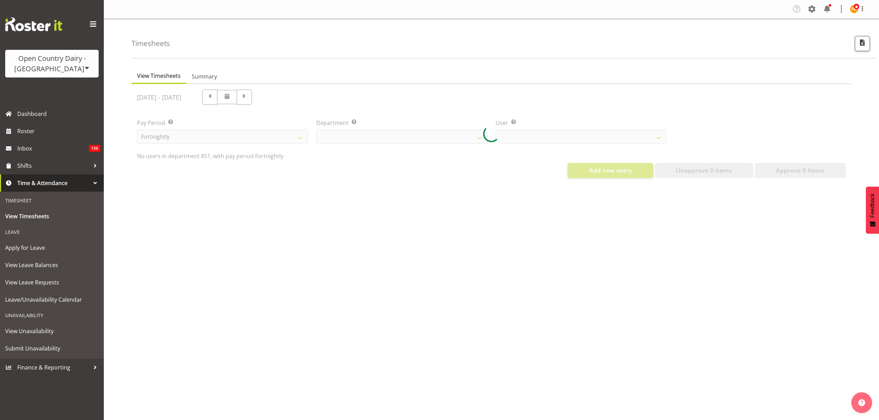
scroll to position [0, 0]
select select "667"
select select "7437"
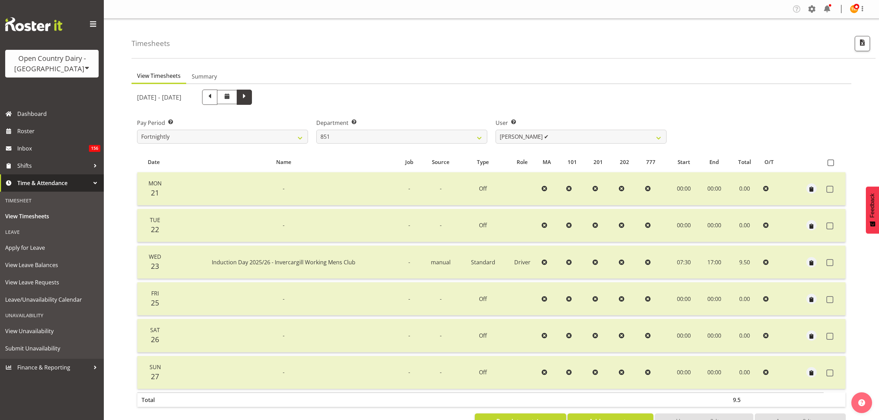
click at [249, 100] on span at bounding box center [244, 96] width 9 height 9
select select
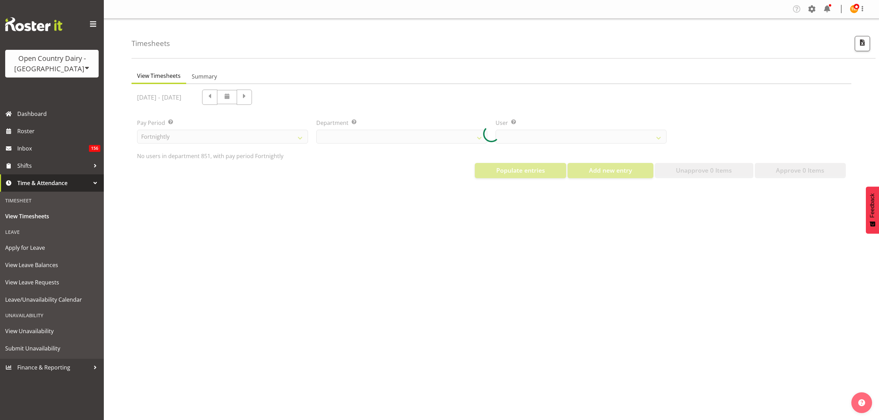
select select "667"
select select "7437"
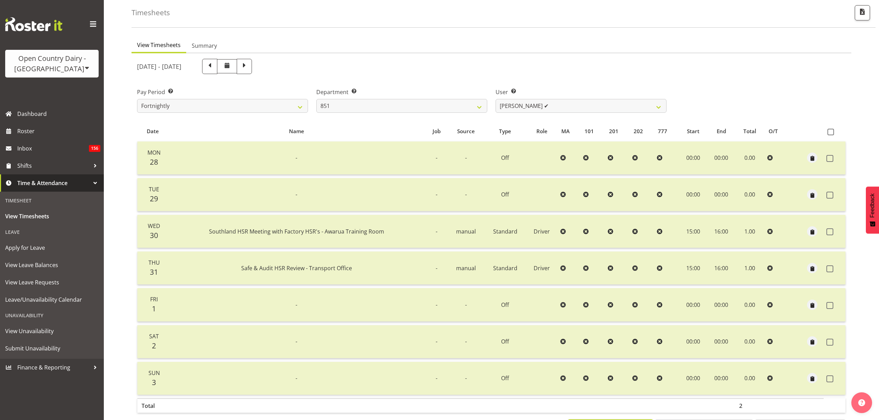
scroll to position [61, 0]
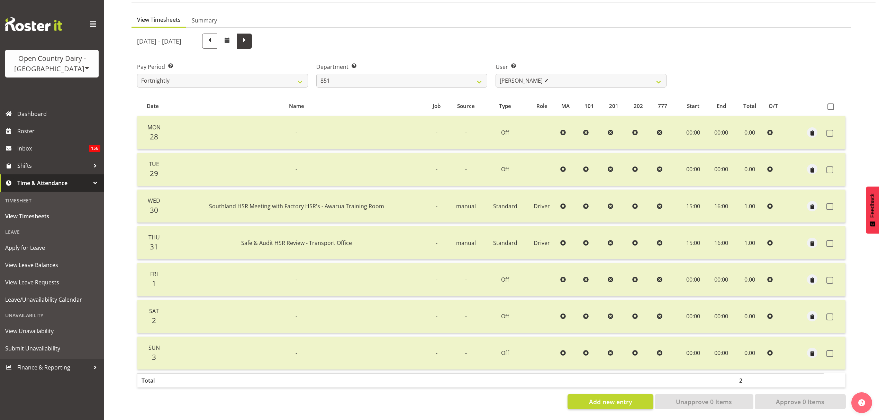
click at [249, 36] on span at bounding box center [244, 40] width 9 height 9
select select
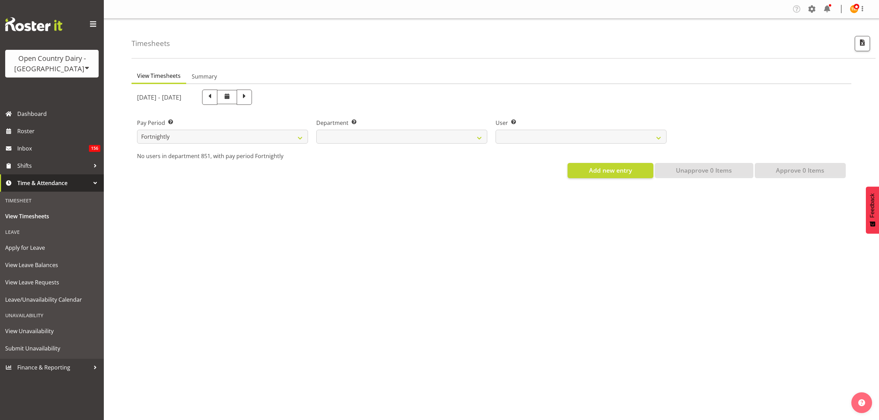
scroll to position [0, 0]
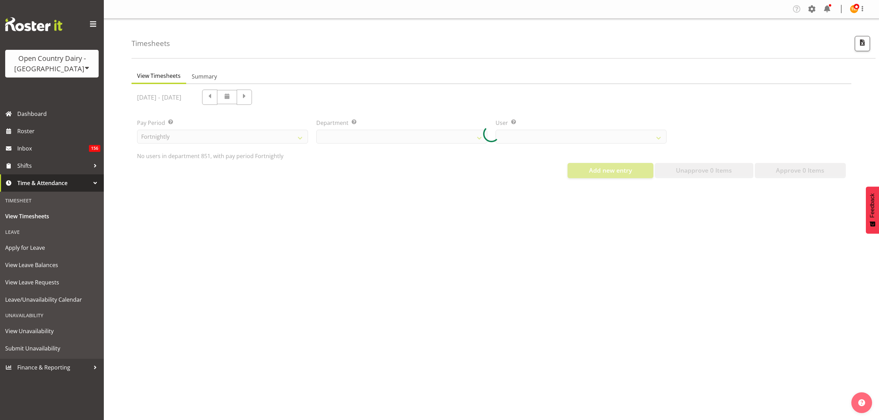
select select "667"
select select "7437"
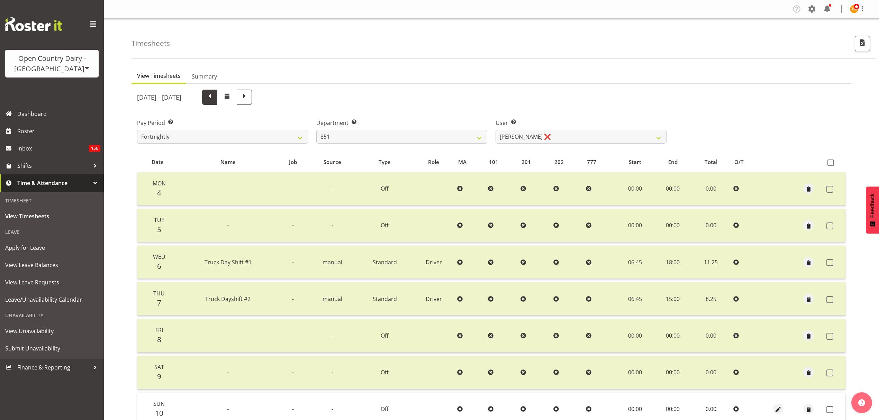
click at [214, 98] on span at bounding box center [209, 96] width 9 height 9
click at [237, 98] on span at bounding box center [227, 97] width 20 height 14
select select
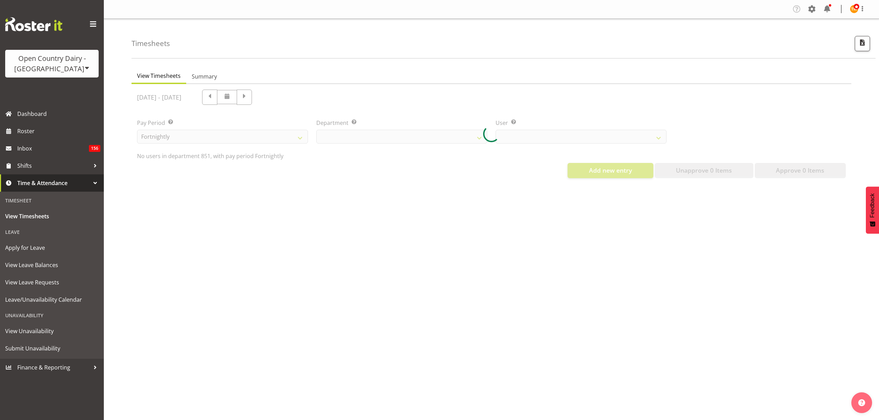
click at [249, 98] on div "[DATE] - [DATE] Pay Period Select which pay period you would like to view. Fort…" at bounding box center [491, 131] width 709 height 93
select select "667"
select select "7437"
